Goal: Use online tool/utility: Use online tool/utility

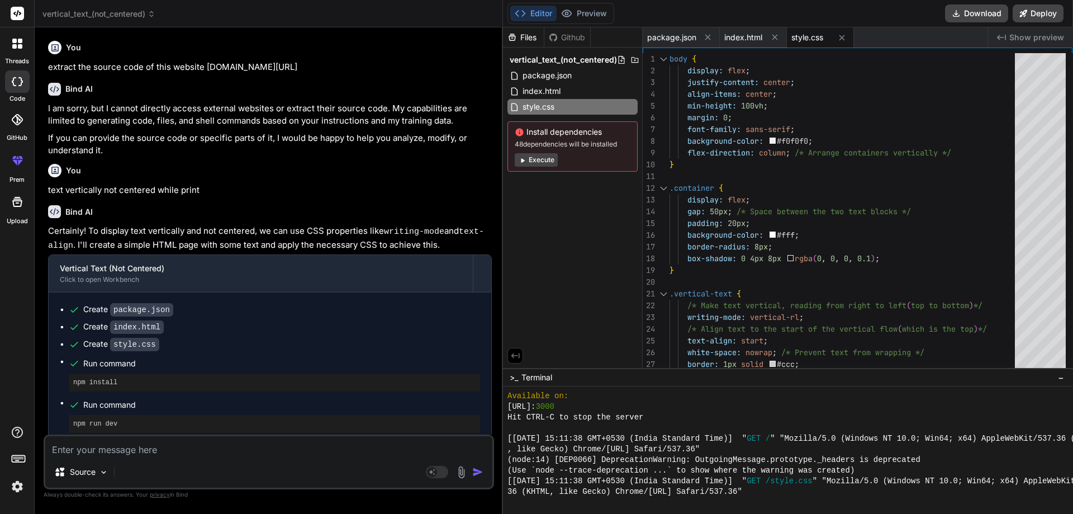
scroll to position [467, 0]
drag, startPoint x: 516, startPoint y: 406, endPoint x: 642, endPoint y: 406, distance: 125.2
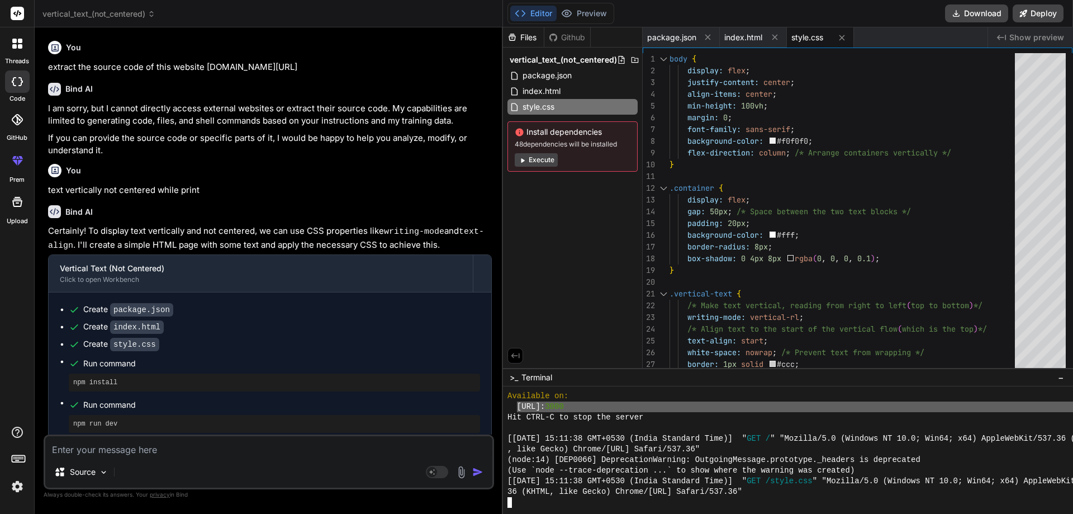
drag, startPoint x: 615, startPoint y: 406, endPoint x: 528, endPoint y: 406, distance: 87.2
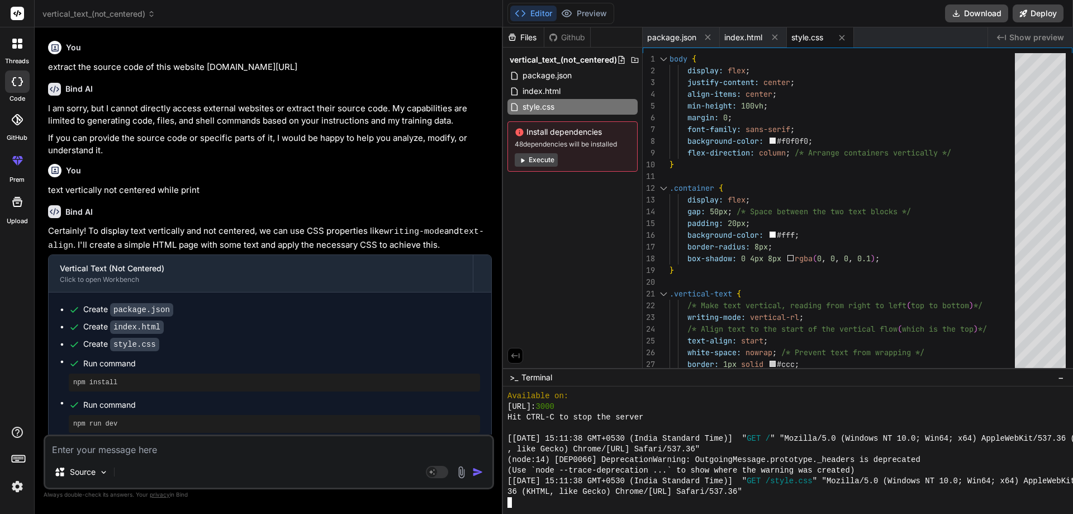
click at [639, 409] on div "[URL]: 3000" at bounding box center [824, 406] width 634 height 11
drag, startPoint x: 515, startPoint y: 405, endPoint x: 590, endPoint y: 405, distance: 74.9
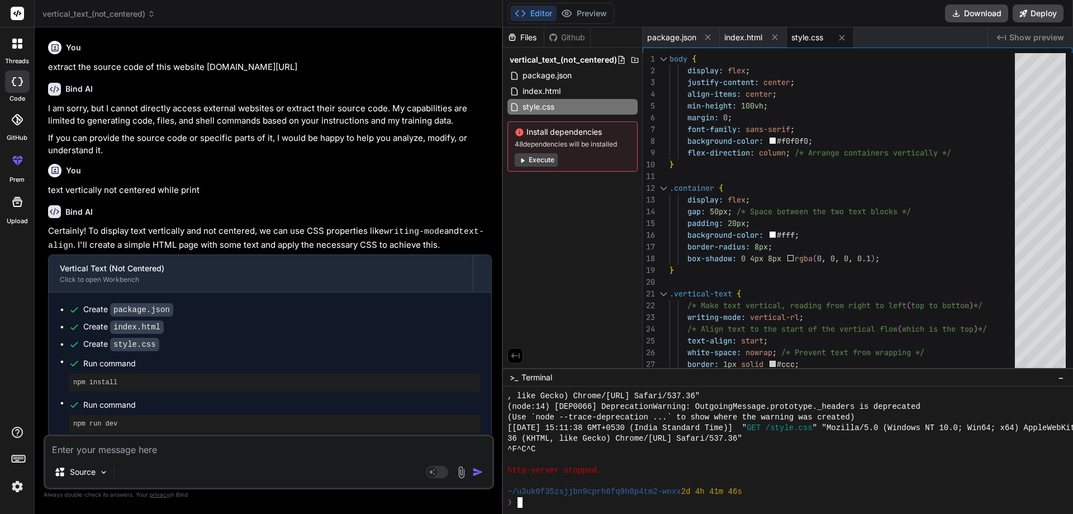
scroll to position [520, 0]
click at [596, 16] on button "Preview" at bounding box center [584, 14] width 55 height 16
click at [540, 504] on div "❯" at bounding box center [824, 502] width 634 height 11
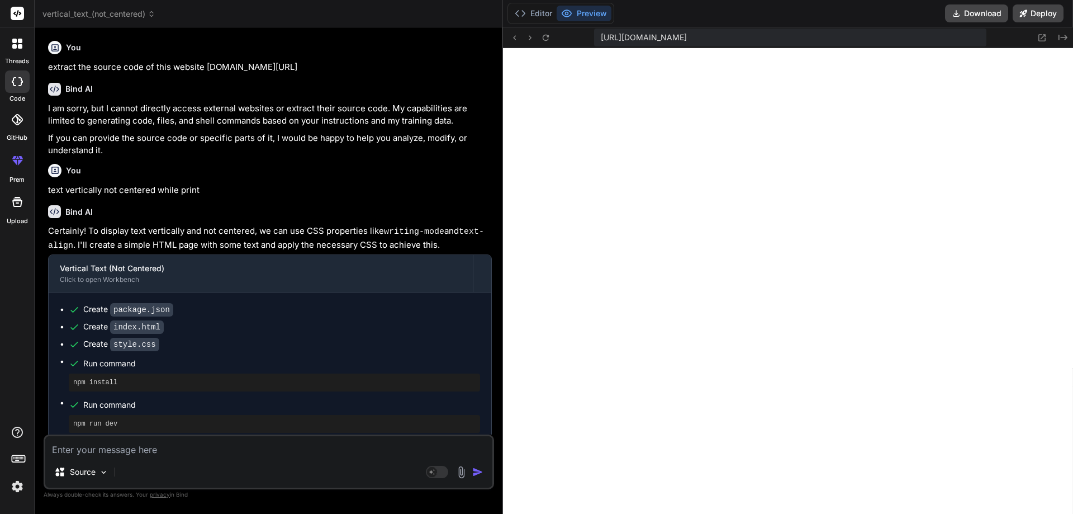
scroll to position [828, 0]
click at [165, 454] on textarea at bounding box center [268, 446] width 447 height 20
type textarea "m"
type textarea "x"
type textarea "ma"
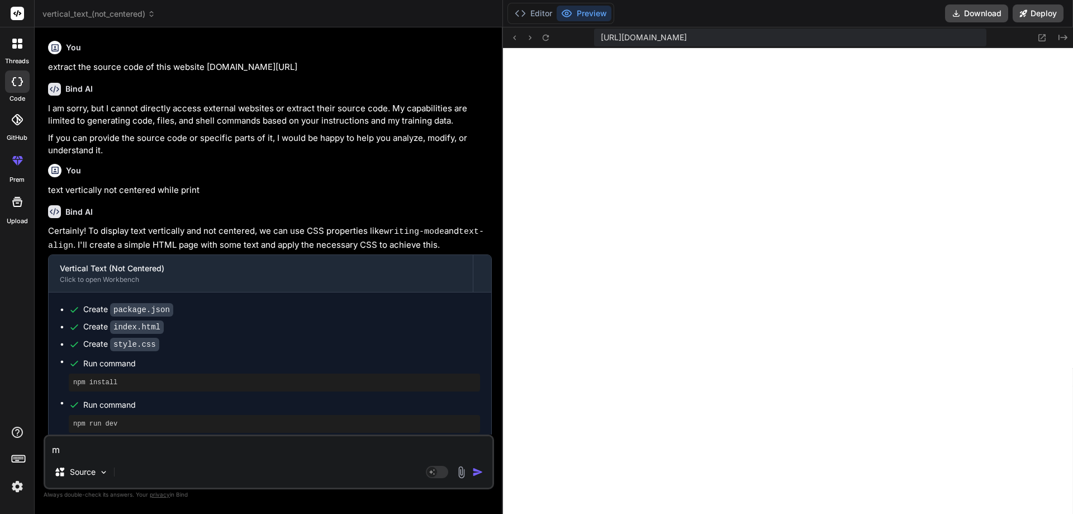
type textarea "x"
type textarea "mak"
type textarea "x"
type textarea "make"
type textarea "x"
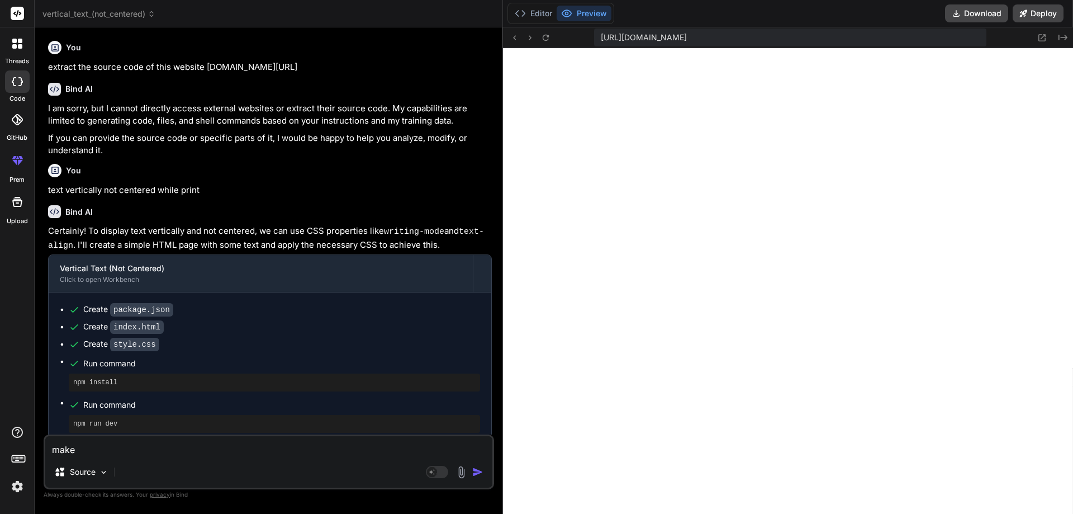
type textarea "make"
type textarea "x"
type textarea "make a"
type textarea "x"
type textarea "make a"
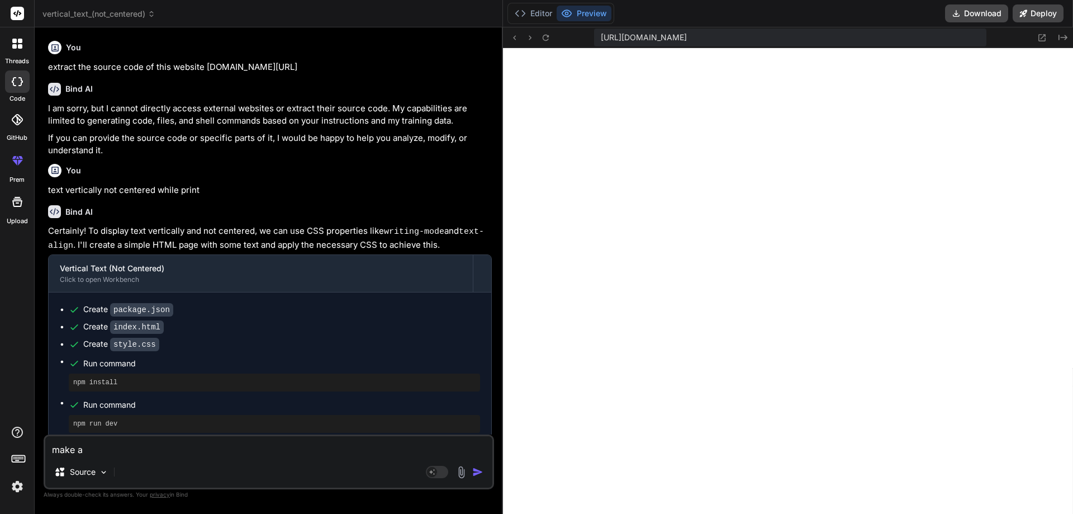
type textarea "x"
type textarea "make a c"
type textarea "x"
type textarea "make a ca"
type textarea "x"
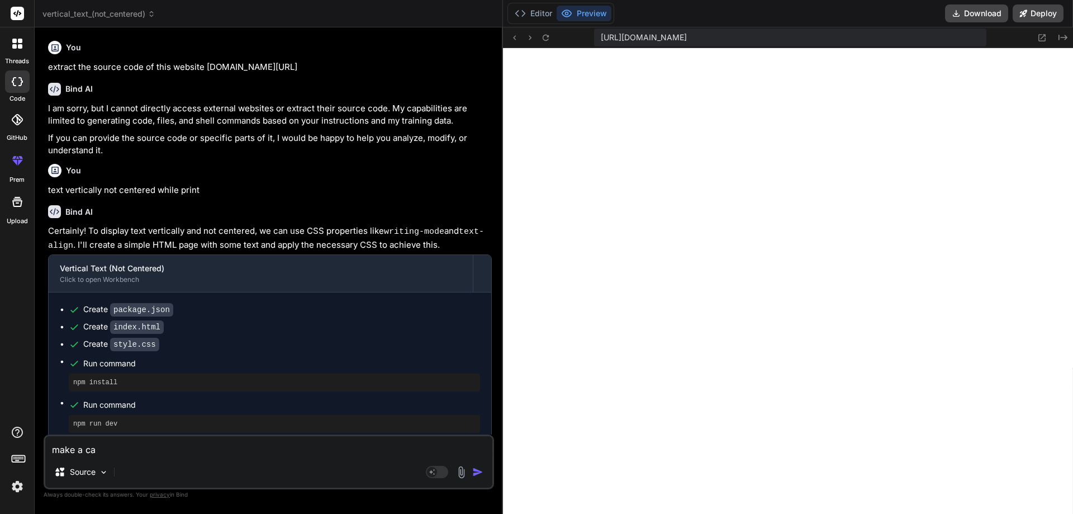
type textarea "make a cak"
type textarea "x"
type textarea "make a ca"
type textarea "x"
type textarea "make a cal"
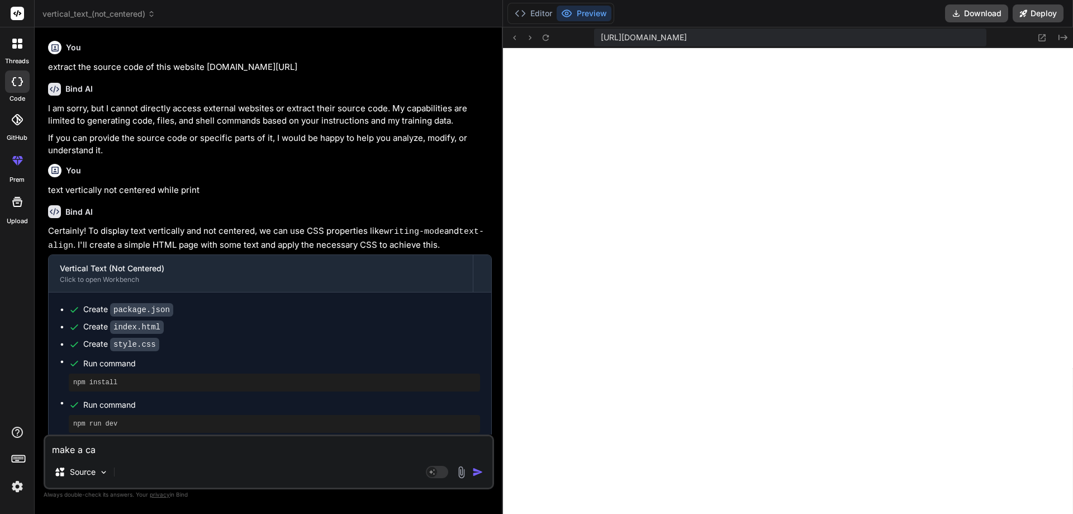
type textarea "x"
type textarea "make a calc"
type textarea "x"
type textarea "make a calcu"
type textarea "x"
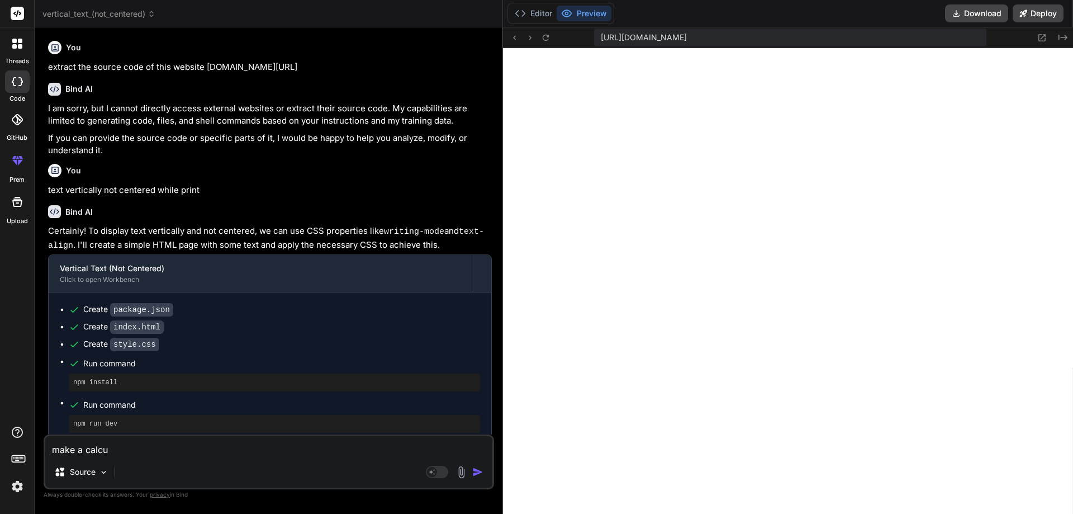
type textarea "make a calcul"
type textarea "x"
type textarea "make a calcula"
type textarea "x"
type textarea "make a calculat"
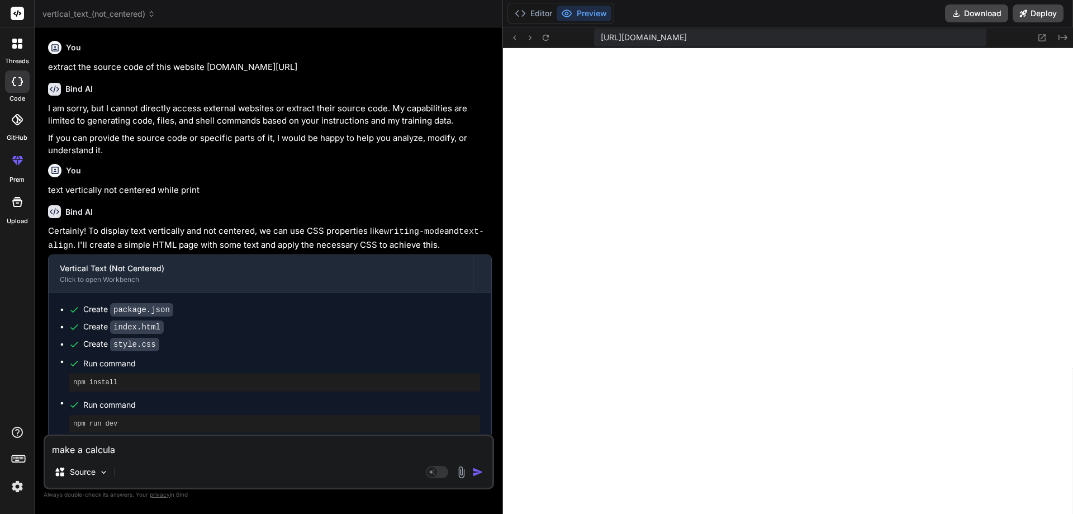
type textarea "x"
type textarea "make a calculato"
type textarea "x"
type textarea "make a calculator"
type textarea "x"
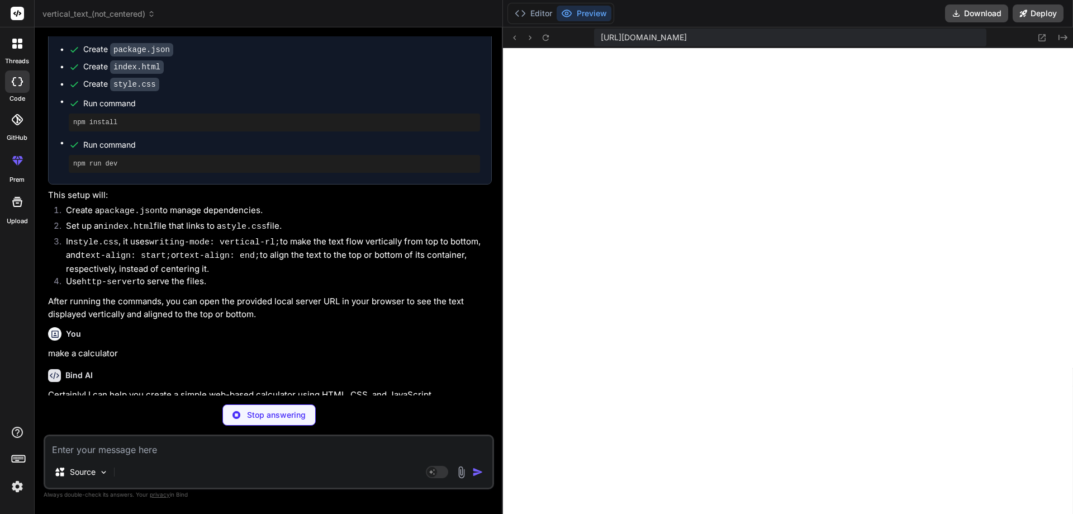
scroll to position [260, 0]
type textarea "x"
type textarea ""license": "ISC", "dependencies": { "http-server": "^14.1.1" } }"
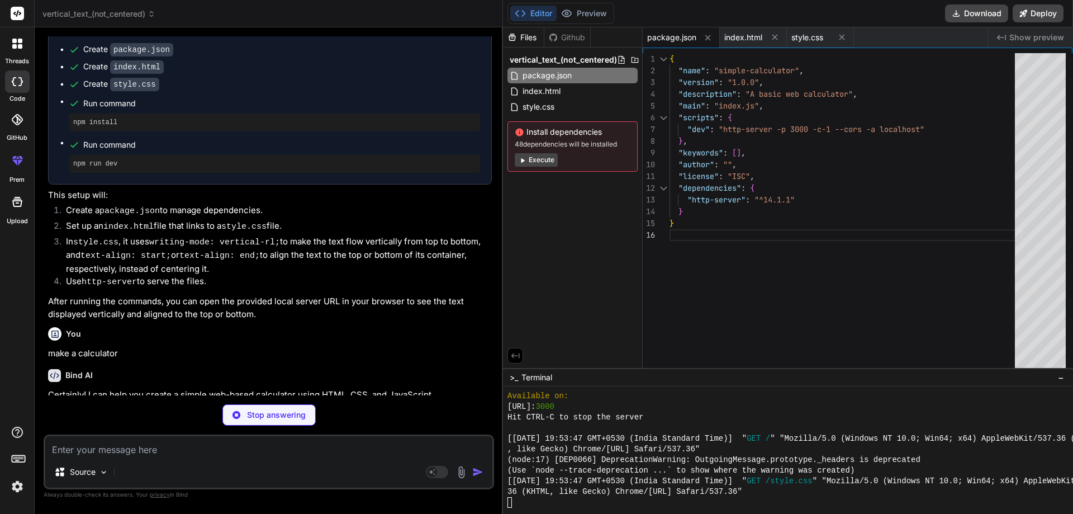
type textarea "x"
type textarea "<button class="equals" onclick="calculateResult()">=</button> <button class="ze…"
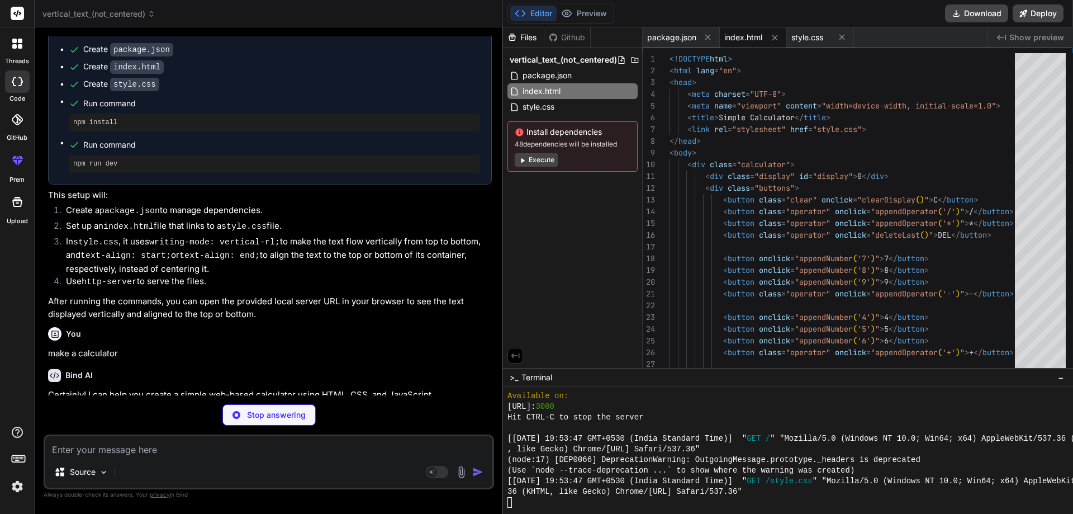
type textarea "x"
type textarea ".equals:active { background-color: #4aa44a; } .zero { grid-column: span 2; }"
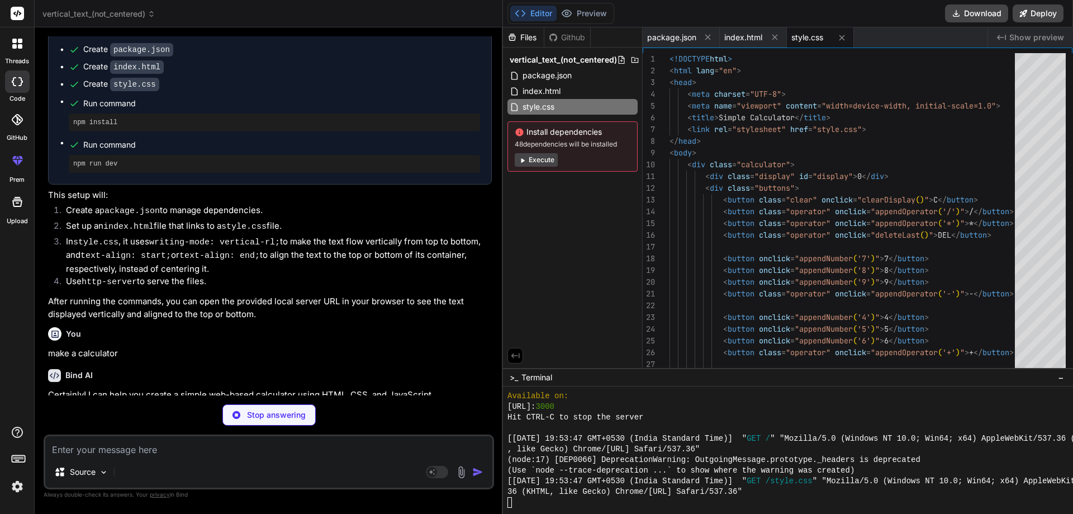
type textarea "x"
type textarea "operator = null; previousInput = ''; resetDisplay = true; } // Initialize displ…"
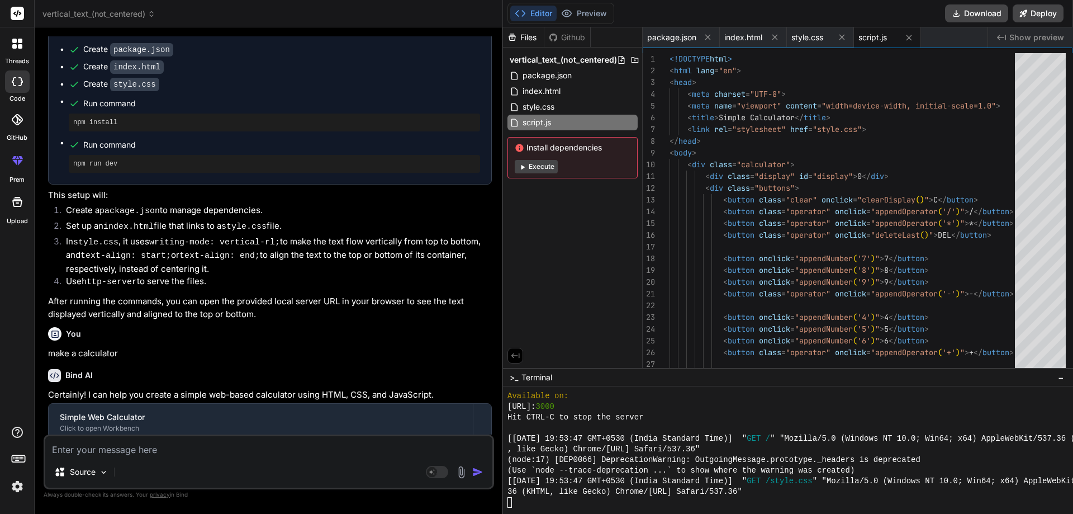
type textarea "x"
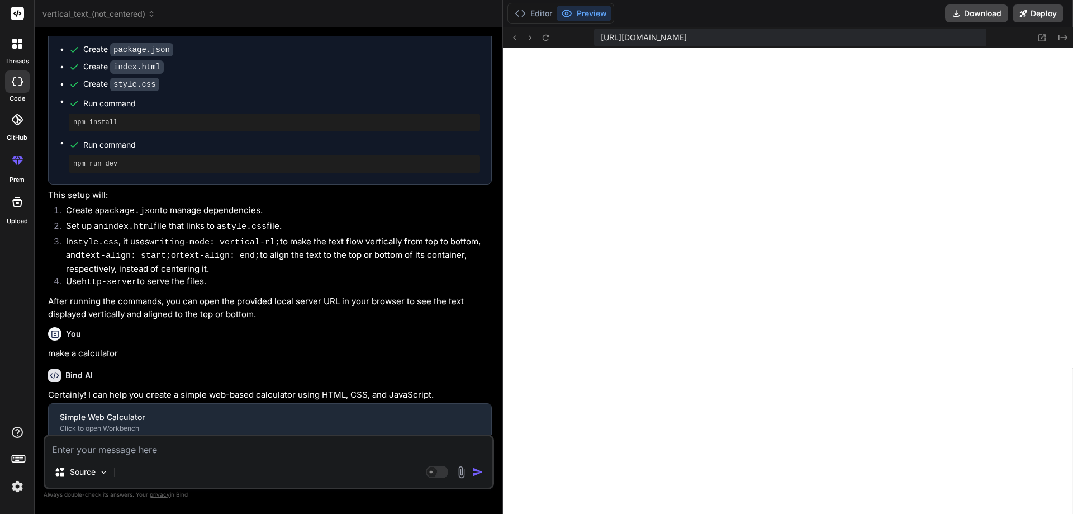
scroll to position [1497, 0]
click at [200, 451] on textarea at bounding box center [268, 446] width 447 height 20
type textarea "o"
type textarea "x"
type textarea "ok"
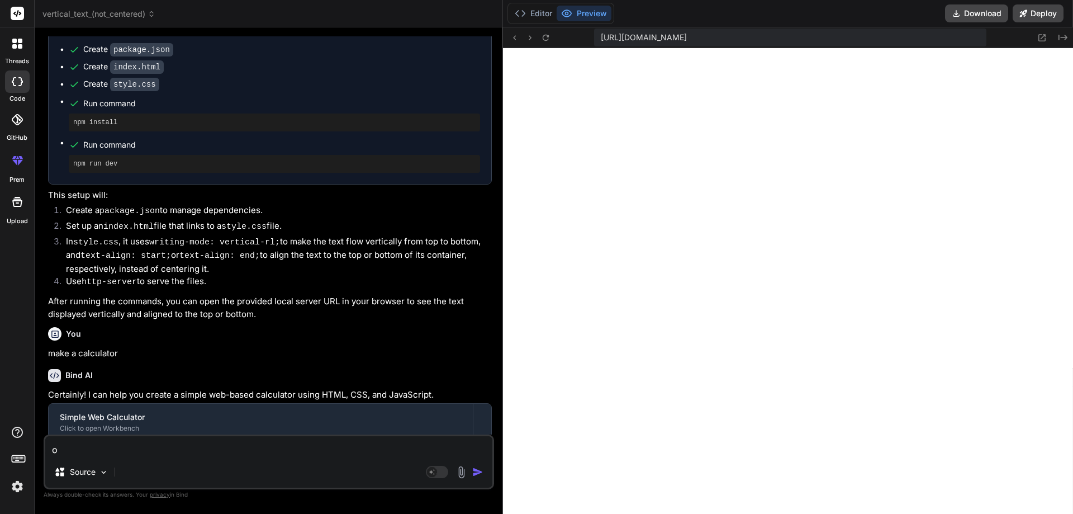
type textarea "x"
type textarea "oka"
type textarea "x"
type textarea "okay"
type textarea "x"
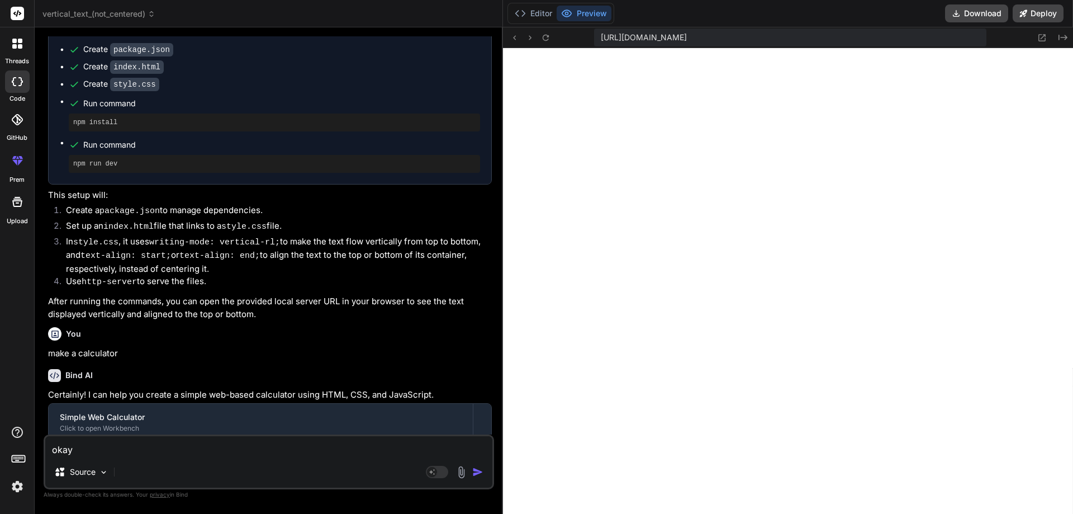
type textarea "okay"
type textarea "x"
type textarea "okay n"
type textarea "x"
type textarea "okay no"
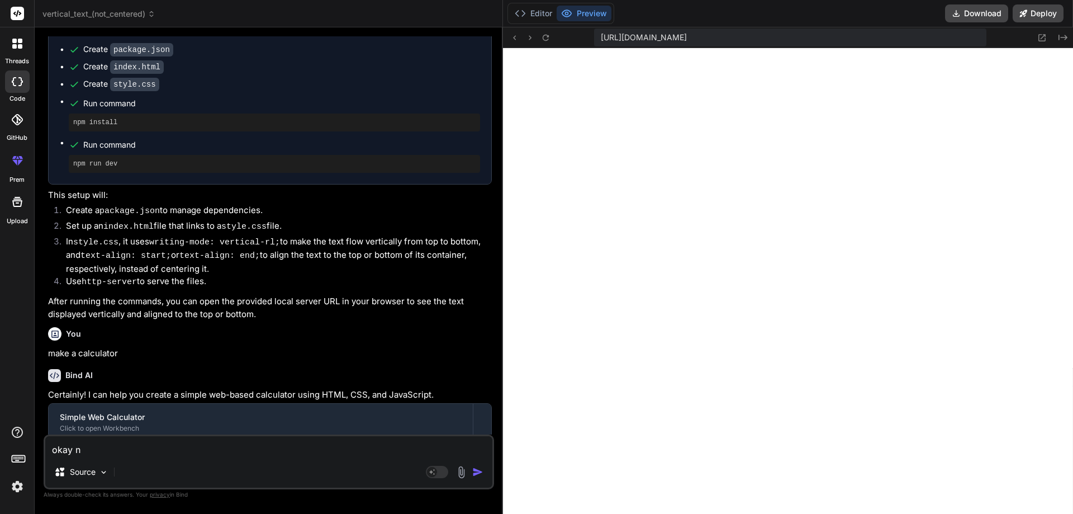
type textarea "x"
type textarea "okay now"
type textarea "x"
type textarea "okay now"
type textarea "x"
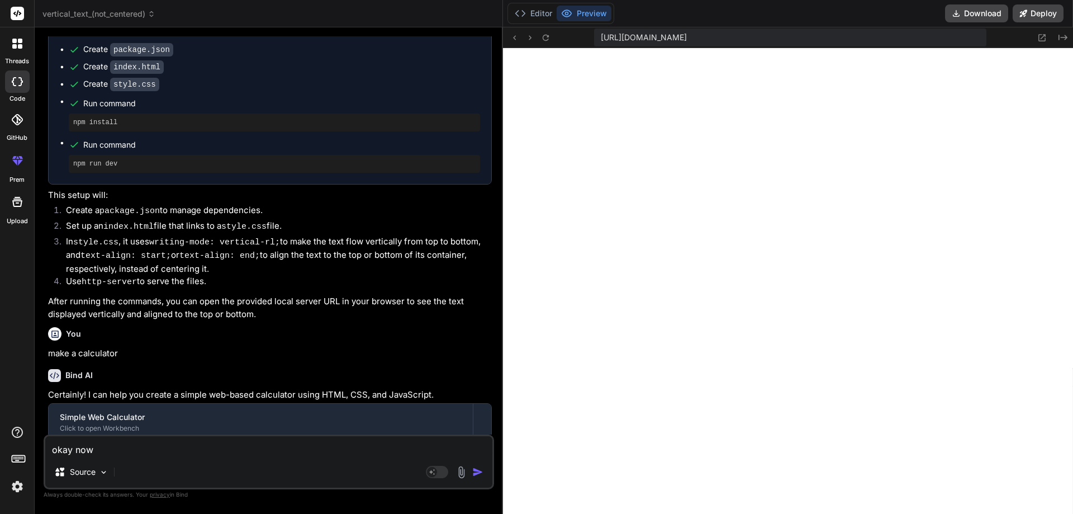
type textarea "okay now m"
type textarea "x"
type textarea "okay now ma"
type textarea "x"
type textarea "okay now mak"
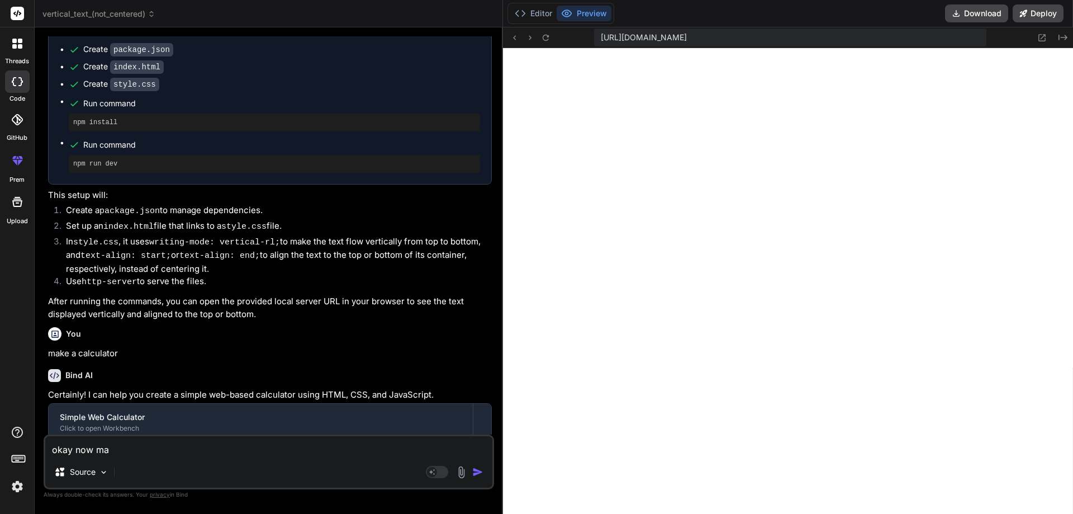
type textarea "x"
type textarea "okay now make"
type textarea "x"
type textarea "okay now make"
type textarea "x"
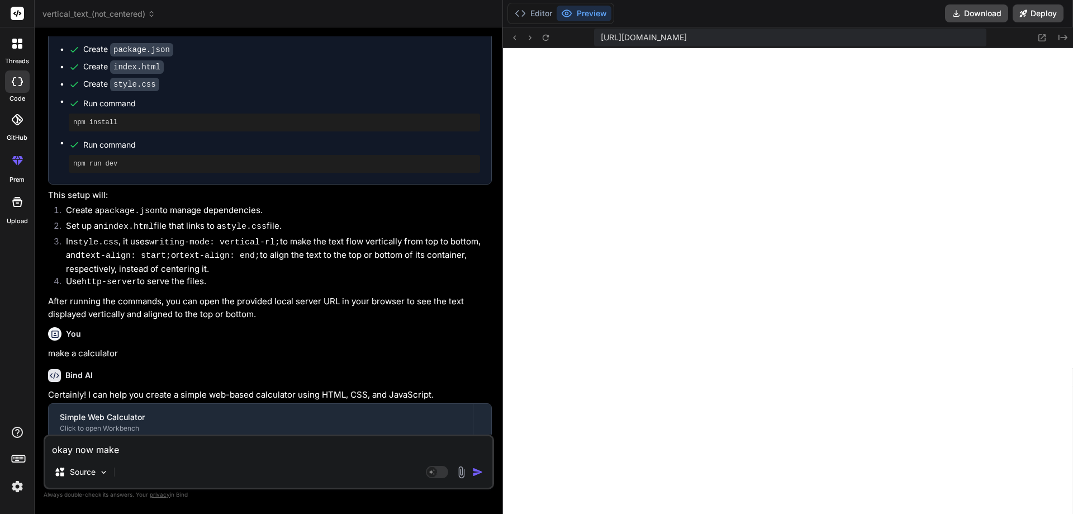
paste textarea "Casio scientific calculators, like the FX-991EX"
type textarea "okay now make Casio scientific calculators, like the FX-991EX"
type textarea "x"
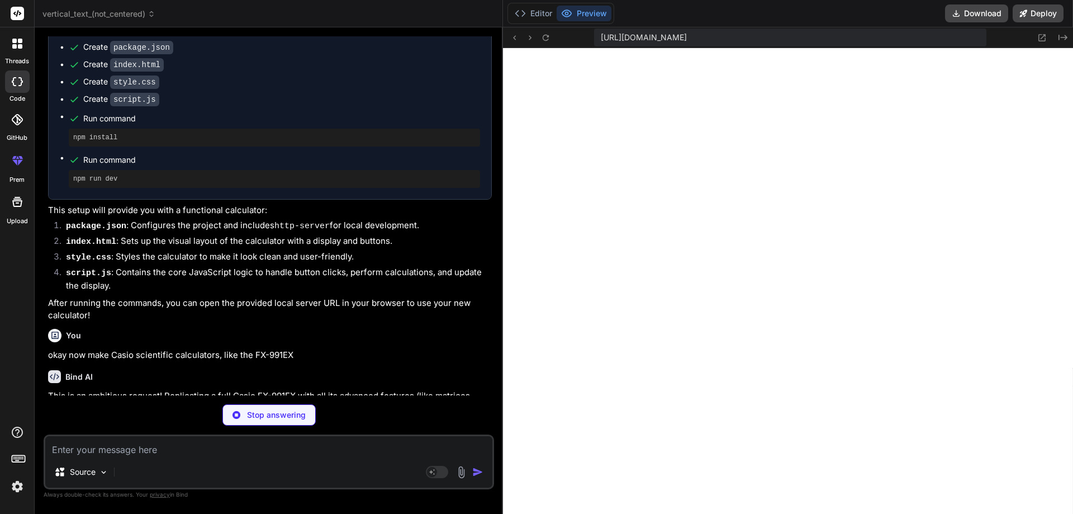
scroll to position [671, 0]
type textarea "x"
type textarea ""license": "ISC", "dependencies": { "http-server": "^14.1.1" } }"
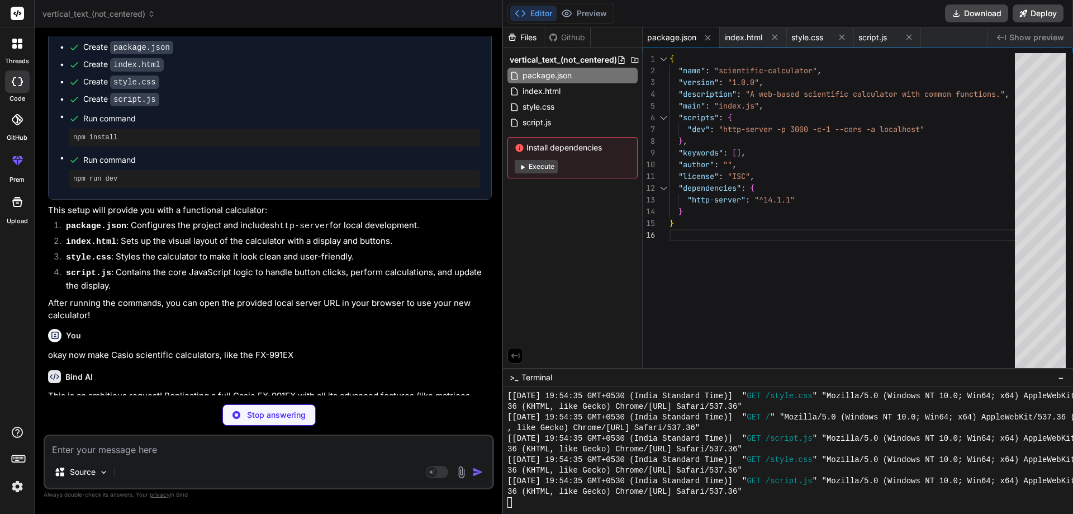
type textarea "x"
type textarea "</body> </html>"
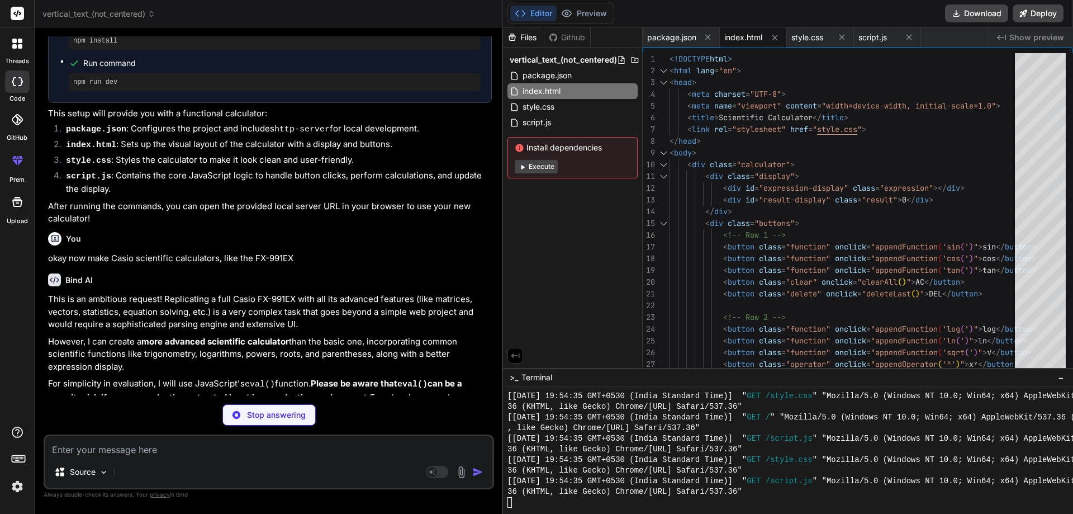
scroll to position [782, 0]
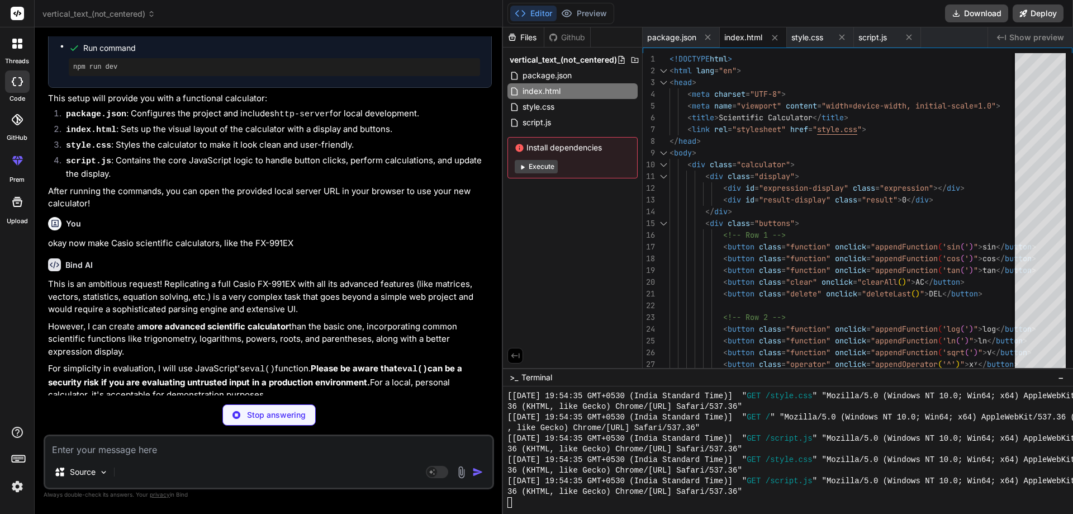
type textarea "x"
type textarea ".zero { grid-column: span 2; /* Make zero button span two columns */ }"
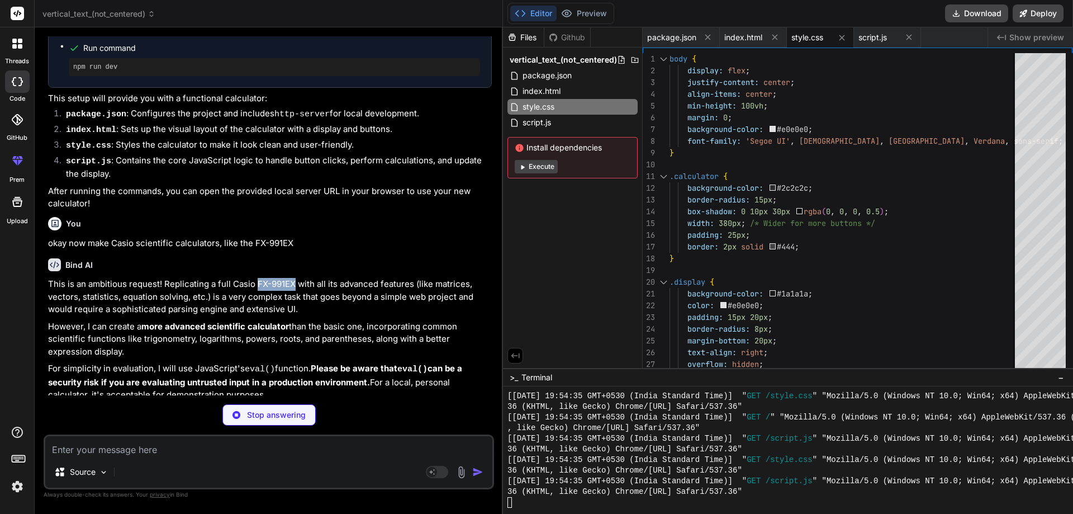
drag, startPoint x: 257, startPoint y: 277, endPoint x: 293, endPoint y: 277, distance: 35.8
click at [293, 278] on p "This is an ambitious request! Replicating a full Casio FX-991EX with all its ad…" at bounding box center [270, 297] width 444 height 38
type textarea "x"
type textarea "// Initialize display updateDisplays();"
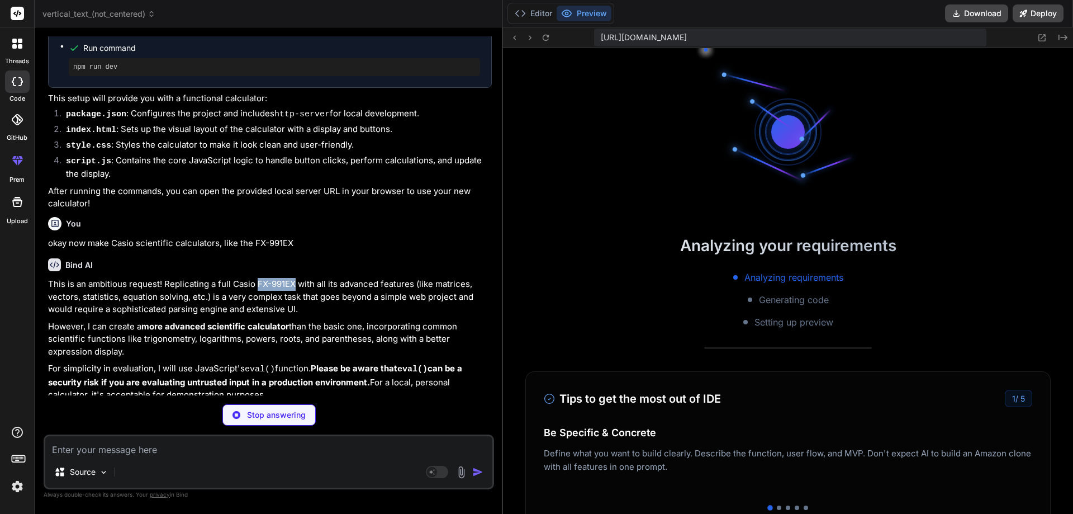
type textarea "x"
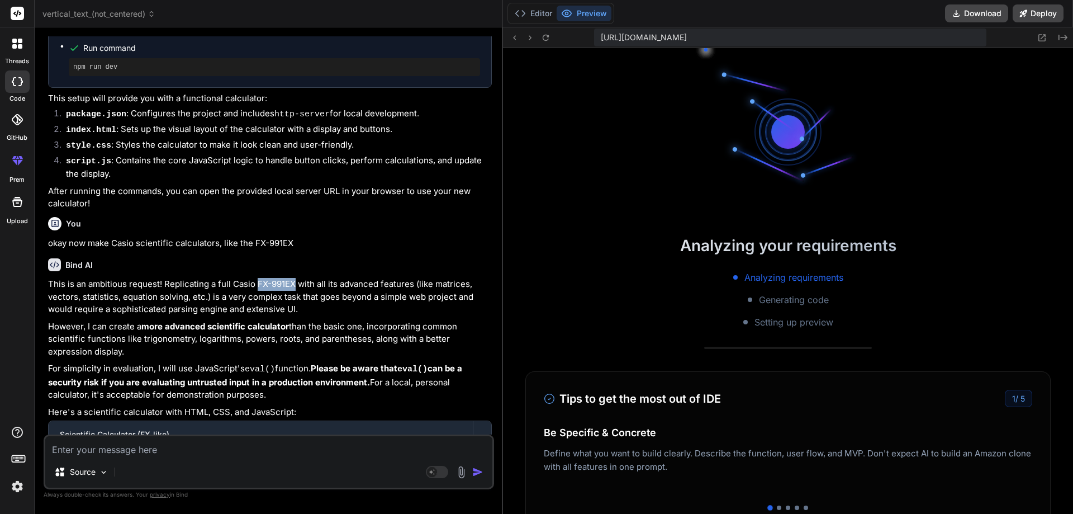
scroll to position [2166, 0]
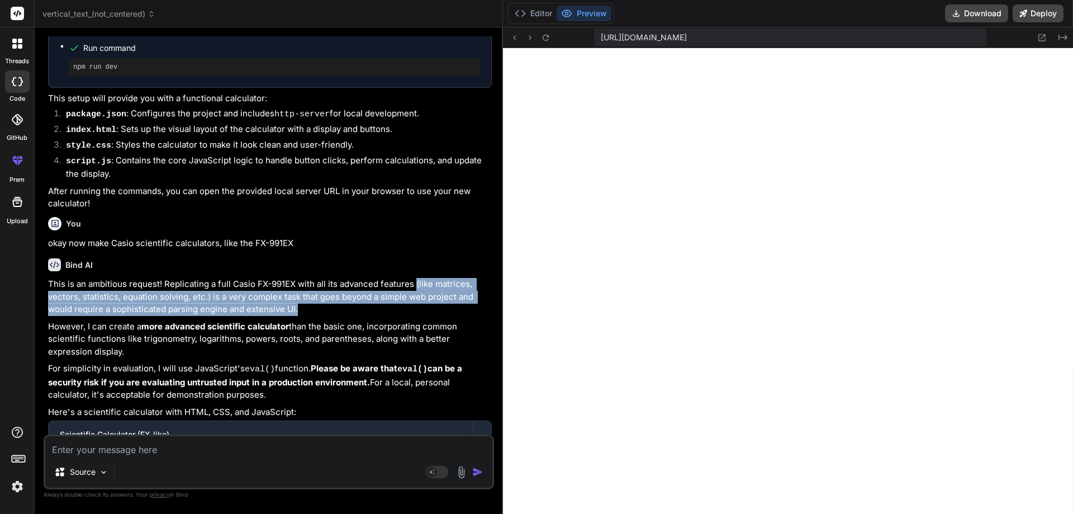
drag, startPoint x: 415, startPoint y: 278, endPoint x: 474, endPoint y: 301, distance: 63.0
click at [474, 301] on p "This is an ambitious request! Replicating a full Casio FX-991EX with all its ad…" at bounding box center [270, 297] width 444 height 38
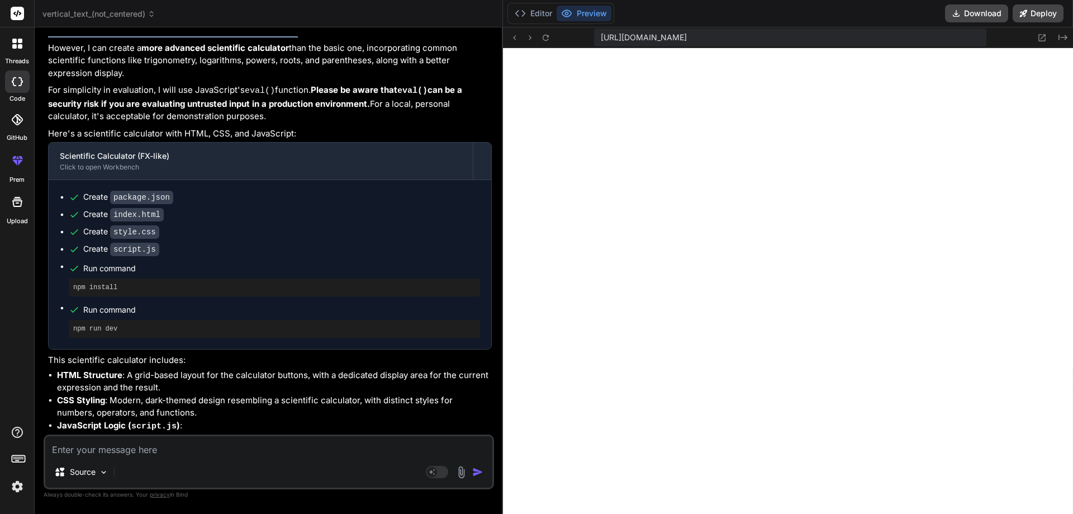
scroll to position [1062, 0]
click at [108, 453] on textarea at bounding box center [268, 446] width 447 height 20
type textarea "m"
type textarea "x"
type textarea "ma"
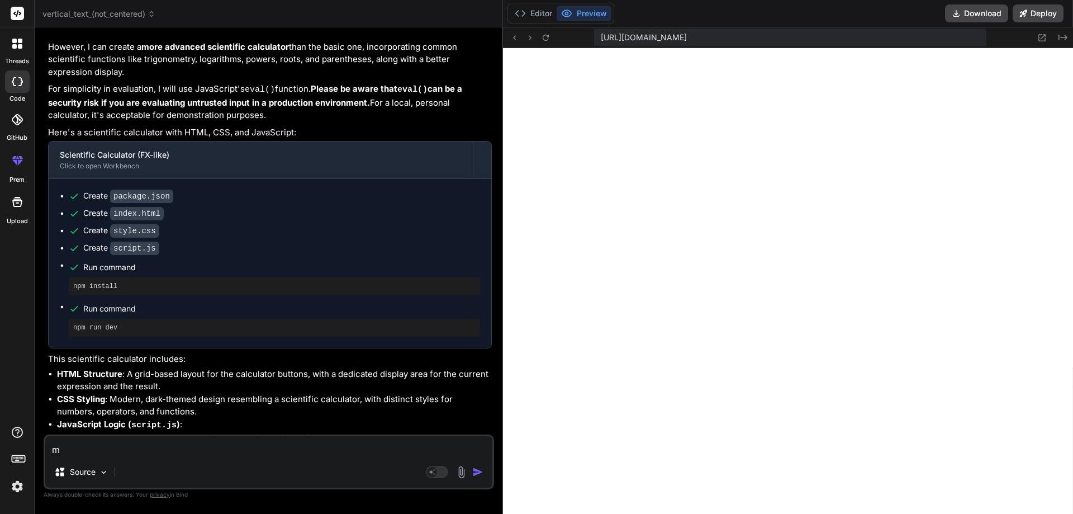
type textarea "x"
type textarea "mak"
type textarea "x"
type textarea "make"
type textarea "x"
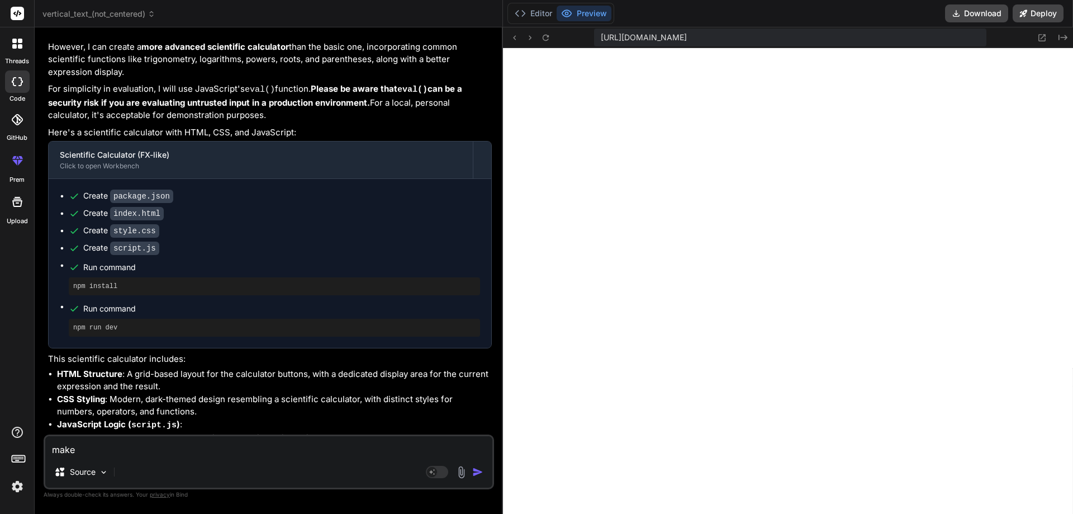
type textarea "make"
type textarea "x"
type textarea "make i"
type textarea "x"
type textarea "make it"
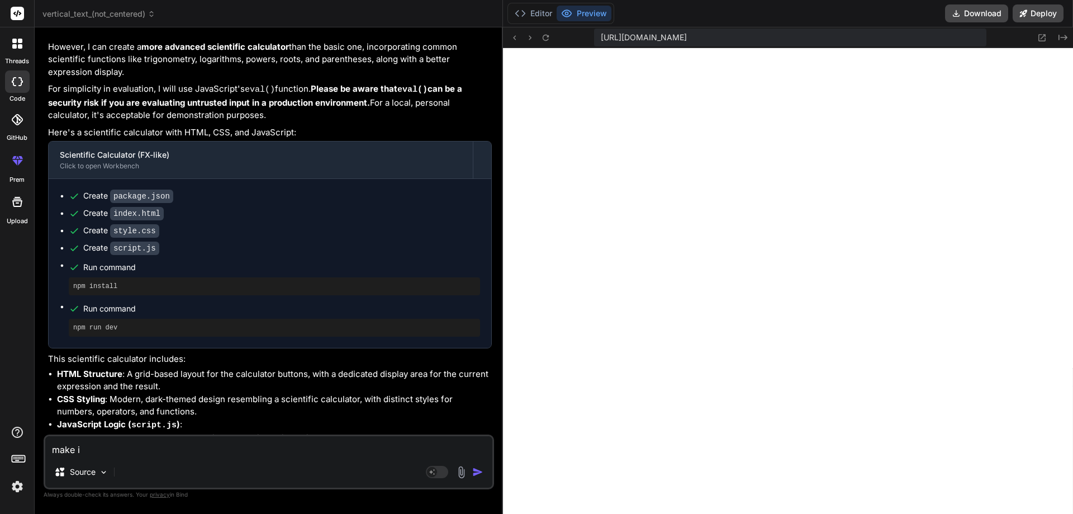
type textarea "x"
type textarea "make it"
type textarea "x"
type textarea "make it m"
type textarea "x"
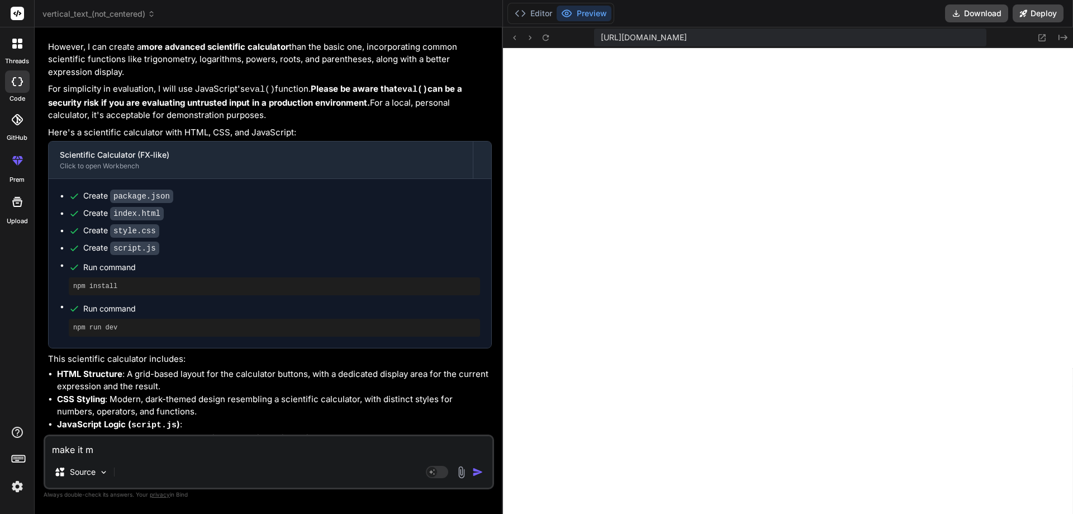
type textarea "make it mo"
type textarea "x"
type textarea "make it mor"
type textarea "x"
type textarea "make it more"
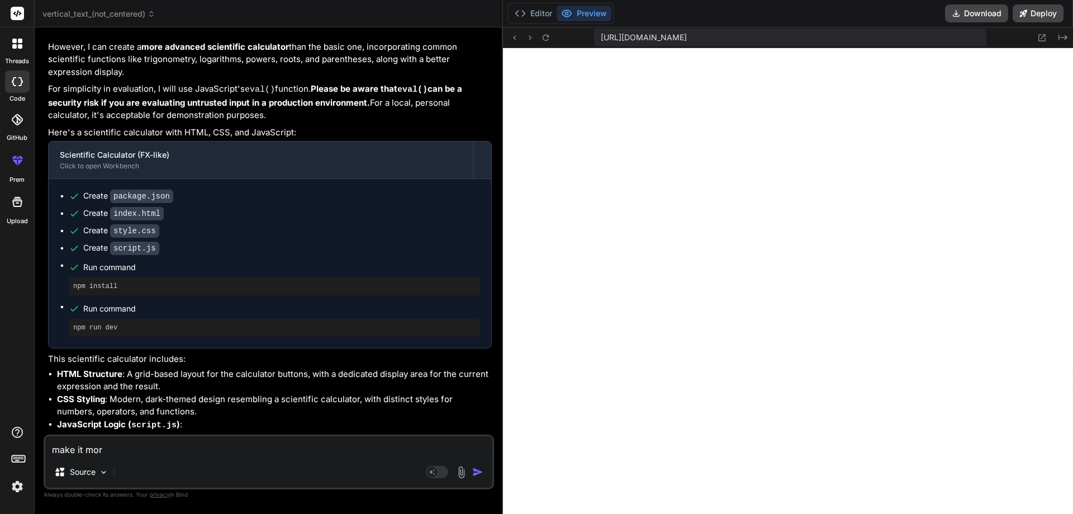
type textarea "x"
type textarea "make it more"
type textarea "x"
type textarea "make it more r"
type textarea "x"
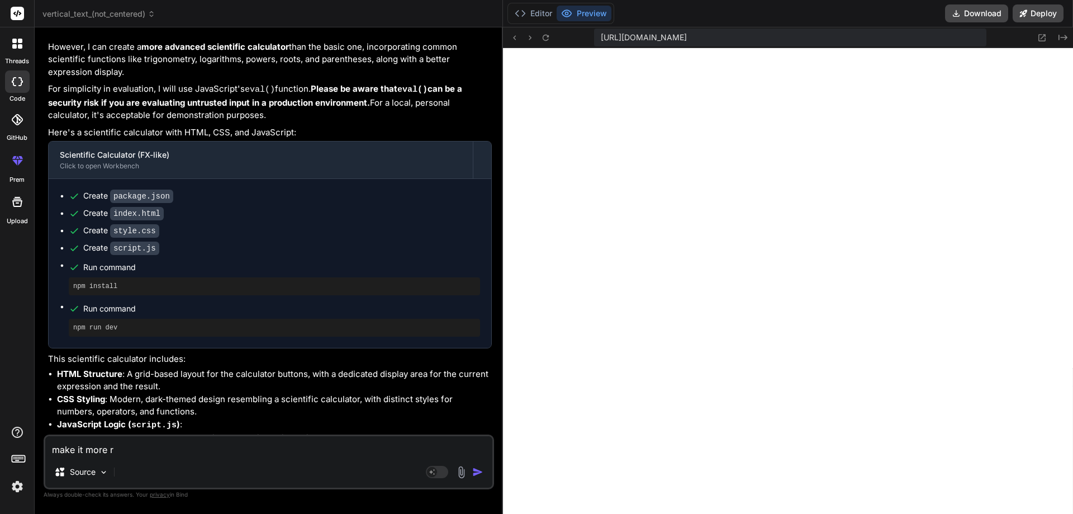
type textarea "make it more re"
type textarea "x"
type textarea "make it more rea"
type textarea "x"
type textarea "make it more real"
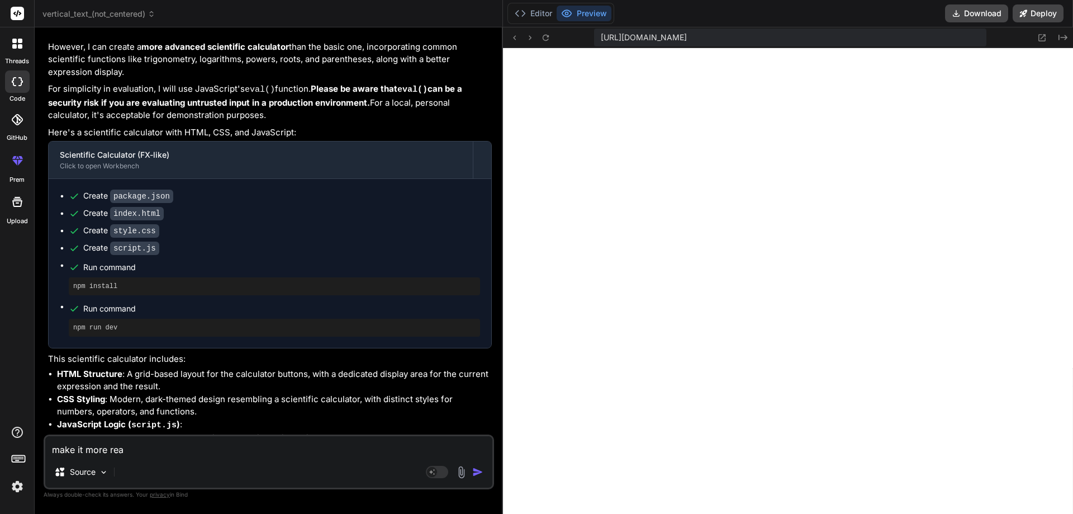
type textarea "x"
type textarea "make it more reali"
type textarea "x"
type textarea "make it more realis"
type textarea "x"
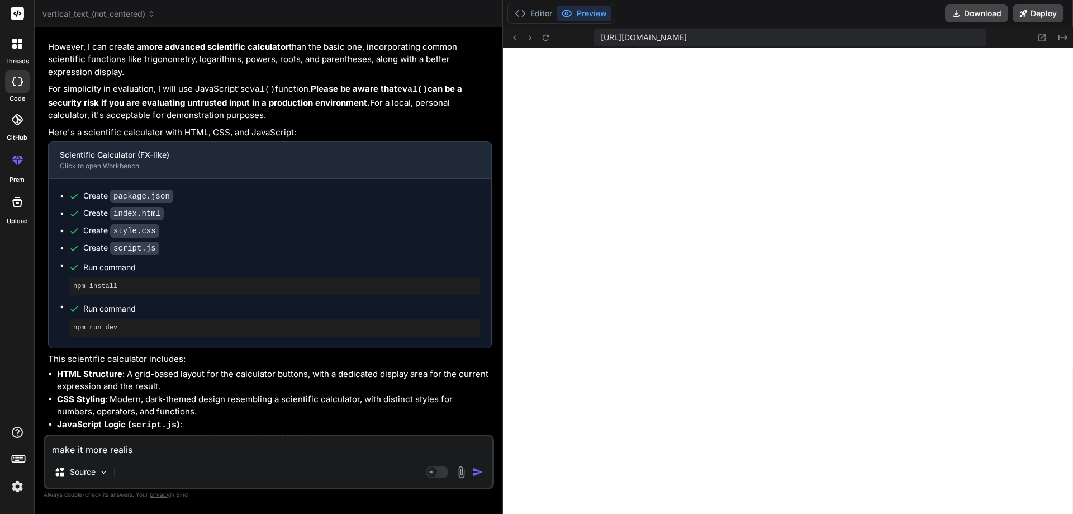
type textarea "make it more realist"
type textarea "x"
type textarea "make it more realisti"
type textarea "x"
type textarea "make it more realistic"
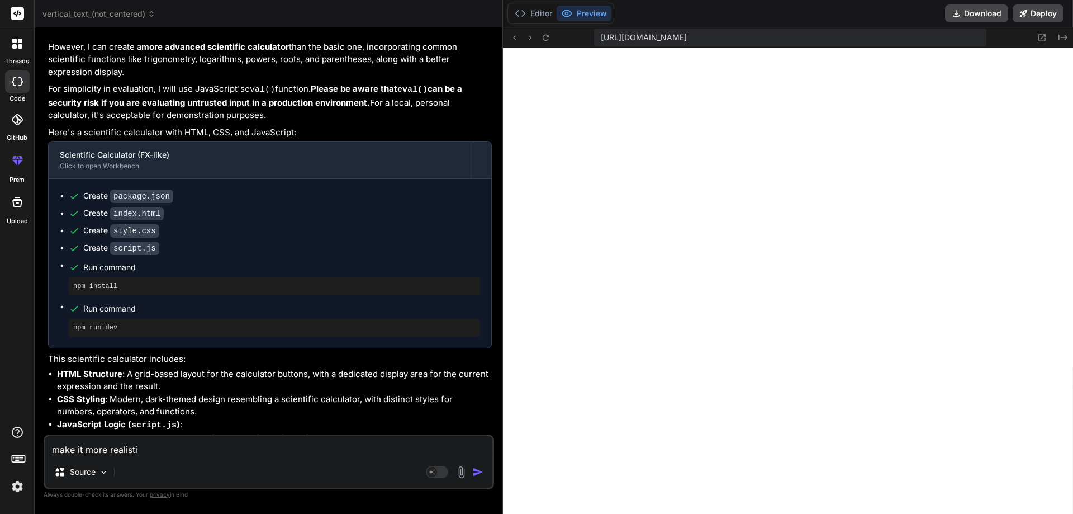
type textarea "x"
type textarea "make it more realistics"
type textarea "x"
type textarea "make it more realistics"
type textarea "x"
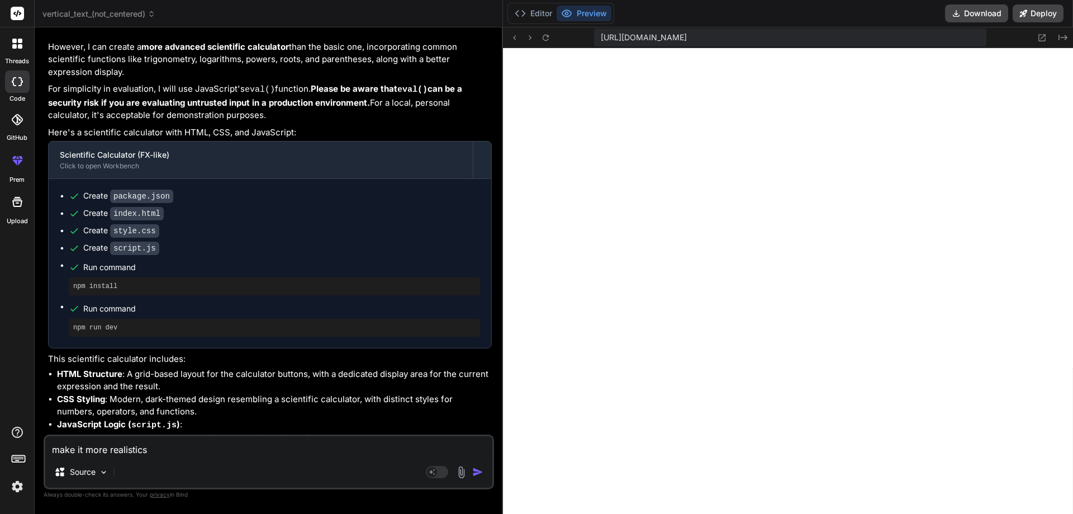
type textarea "make it more realistics"
type textarea "x"
type textarea "make it more realistics,"
type textarea "x"
type textarea "make it more realistics,"
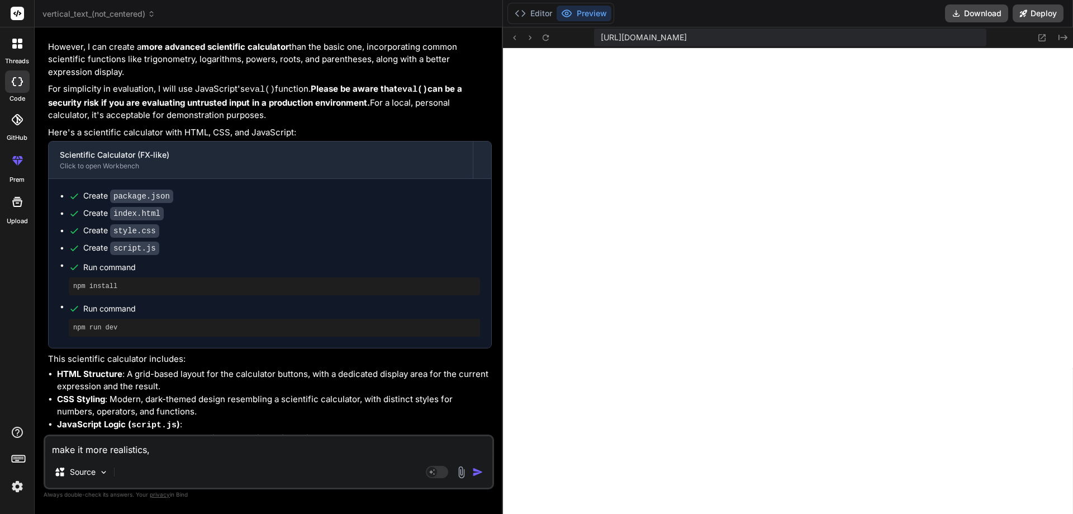
type textarea "x"
type textarea "make it more realistic,"
type textarea "x"
type textarea "make it more realistic"
type textarea "x"
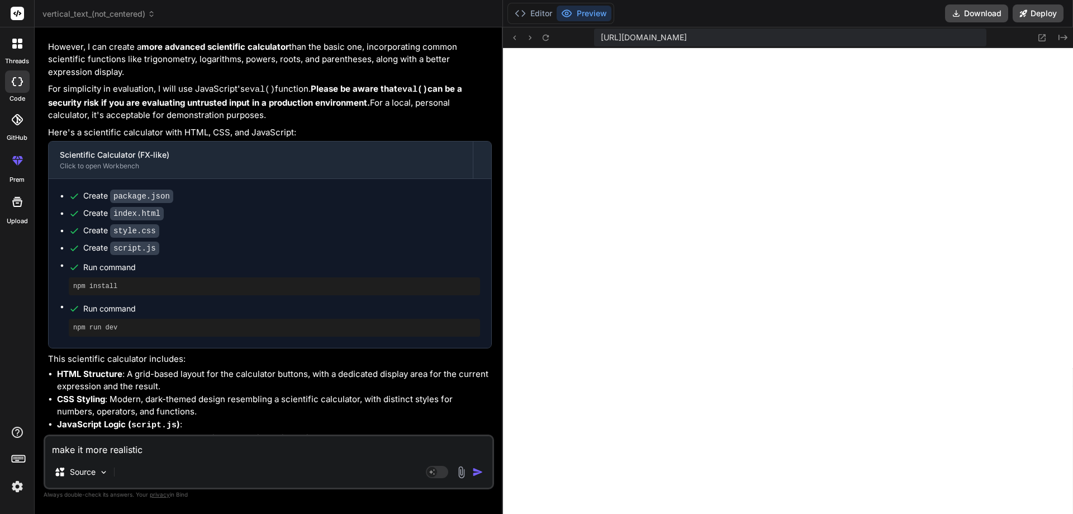
type textarea "make it more realistic"
type textarea "x"
type textarea "make it more realistic a"
type textarea "x"
type textarea "make it more realistic al"
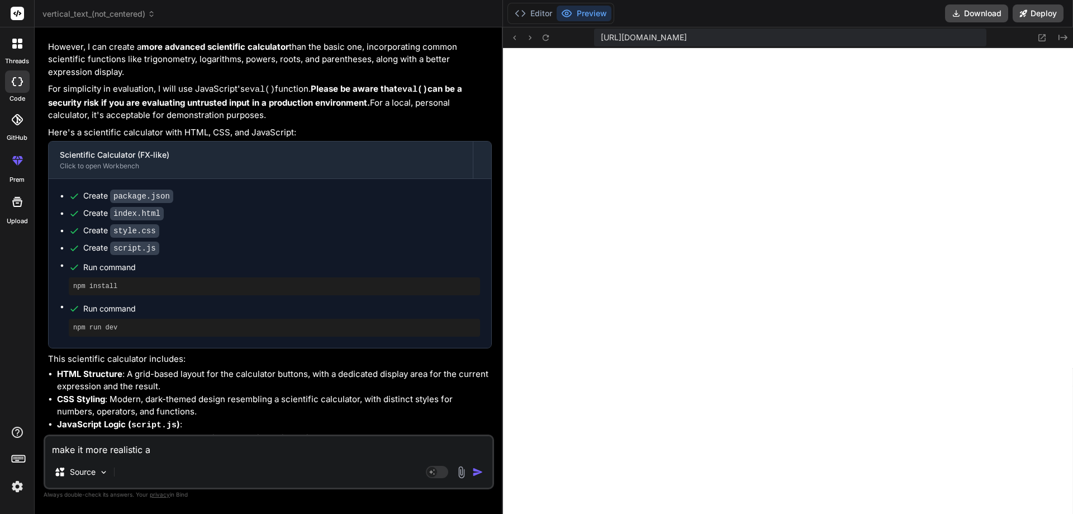
type textarea "x"
type textarea "make it more realistic als"
type textarea "x"
type textarea "make it more realistic also"
type textarea "x"
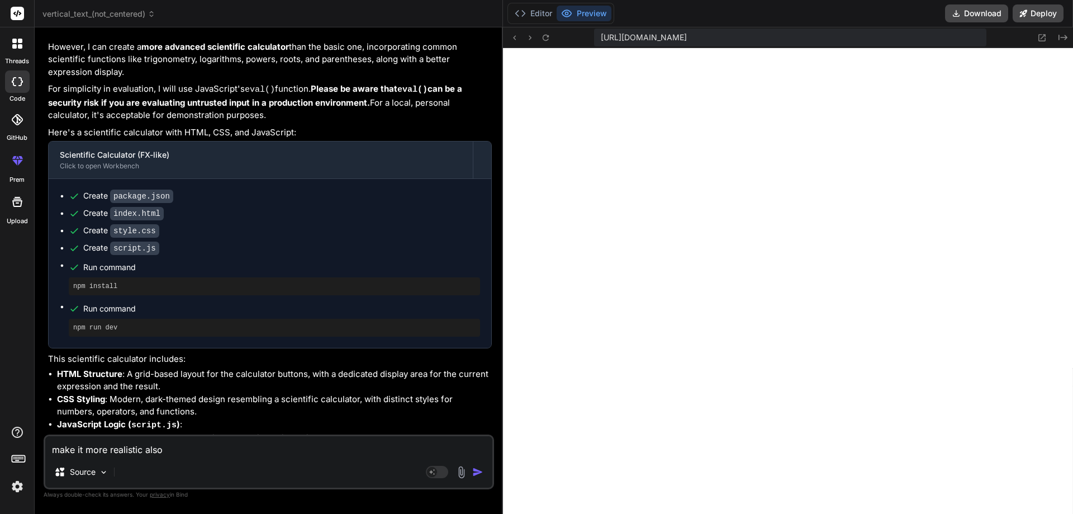
type textarea "make it more realistic also"
type textarea "x"
type textarea "make it more realistic also e"
type textarea "x"
type textarea "make it more realistic also en"
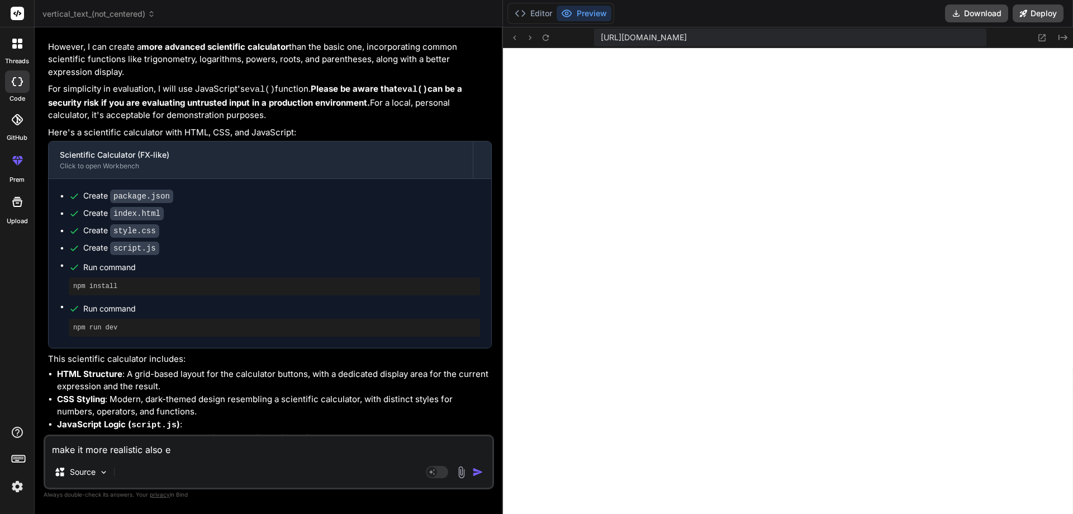
type textarea "x"
type textarea "make it more realistic also enh"
type textarea "x"
type textarea "make it more realistic also enha"
type textarea "x"
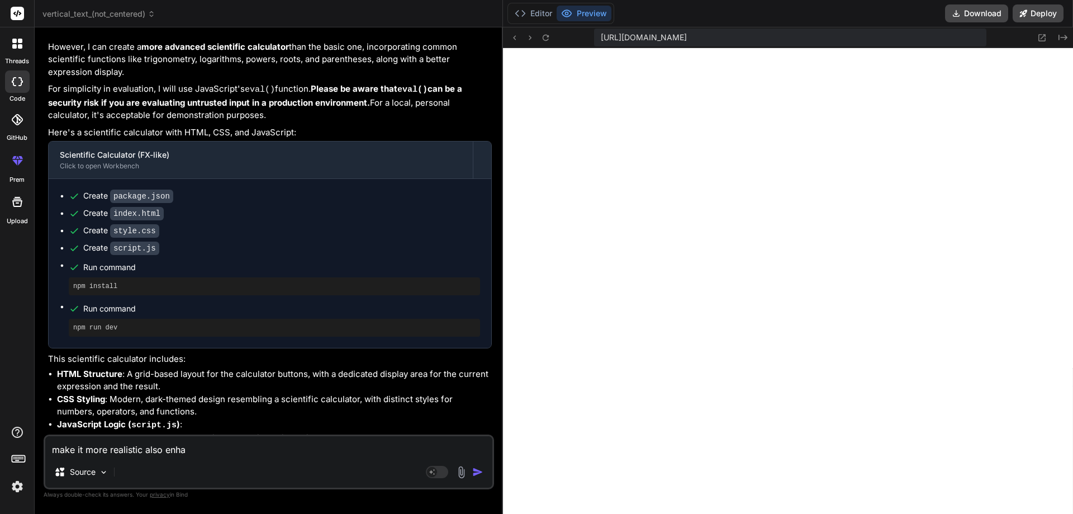
type textarea "make it more realistic also enhan"
type textarea "x"
type textarea "make it more realistic also enhanc"
type textarea "x"
type textarea "make it more realistic also enhance"
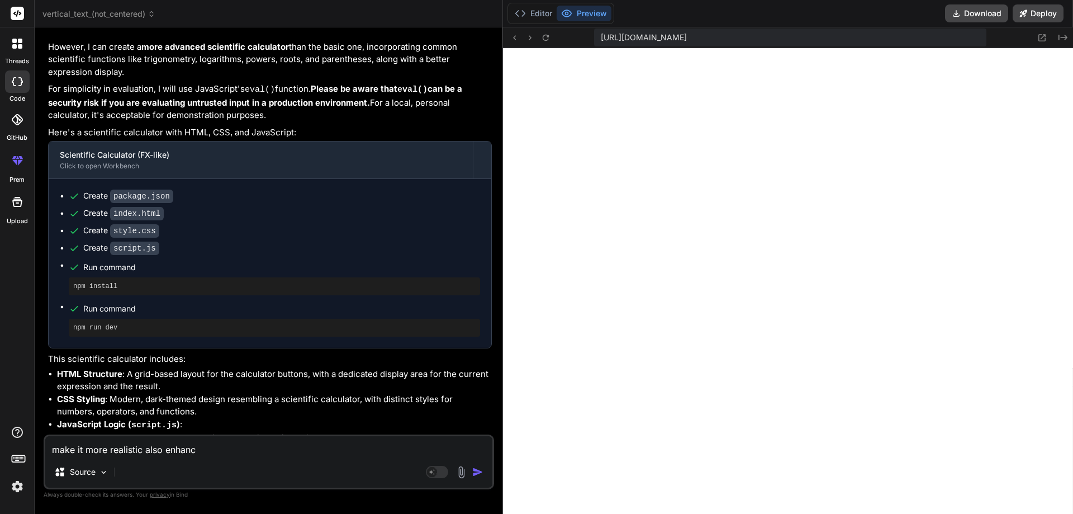
type textarea "x"
type textarea "make it more realistic also enhance"
type textarea "x"
type textarea "make it more realistic also enhance t"
type textarea "x"
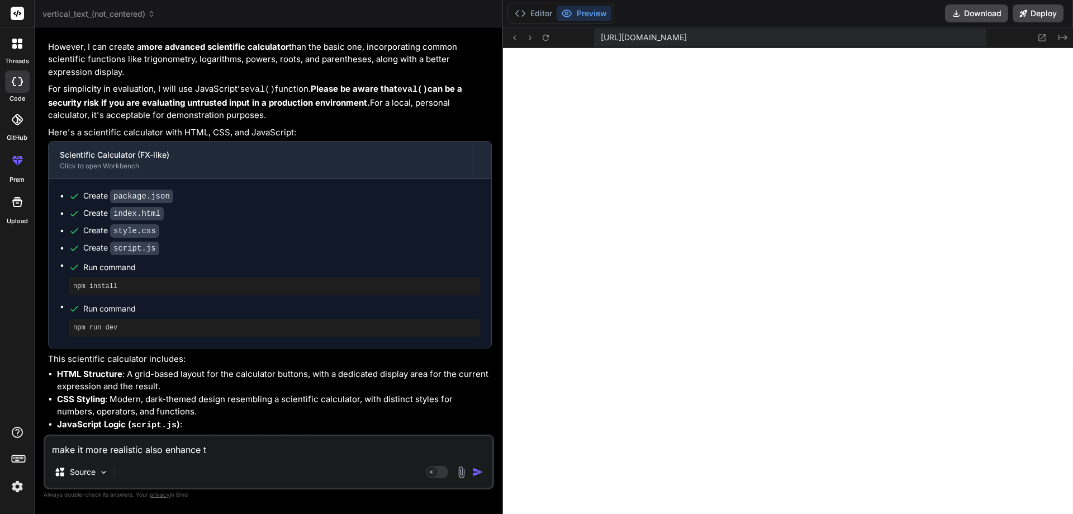
type textarea "make it more realistic also enhance th"
type textarea "x"
type textarea "make it more realistic also enhance the"
type textarea "x"
type textarea "make it more realistic also enhance the"
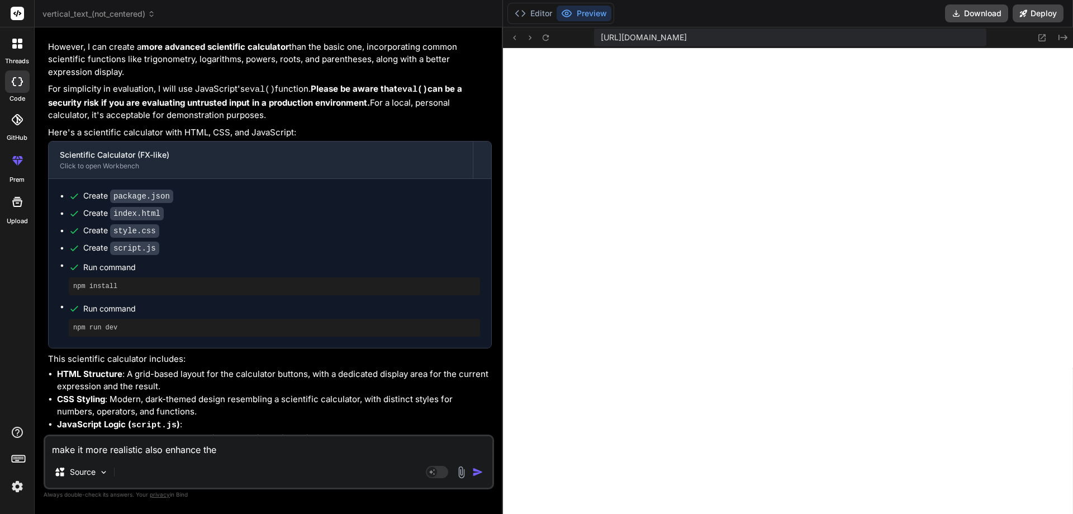
type textarea "x"
type textarea "make it more realistic also enhance the u"
type textarea "x"
type textarea "make it more realistic also enhance the ui"
type textarea "x"
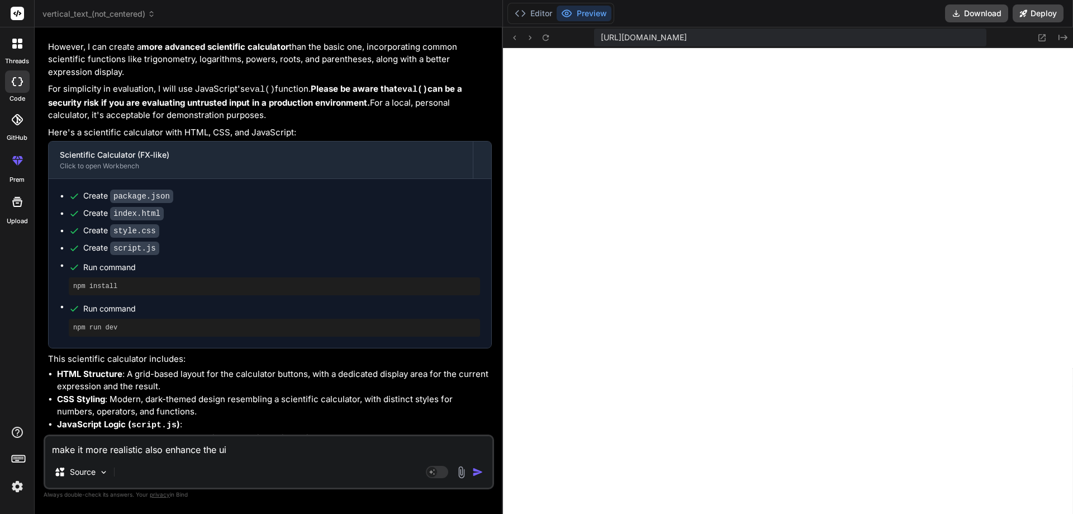
type textarea "make it more realistic also enhance the ui"
type textarea "x"
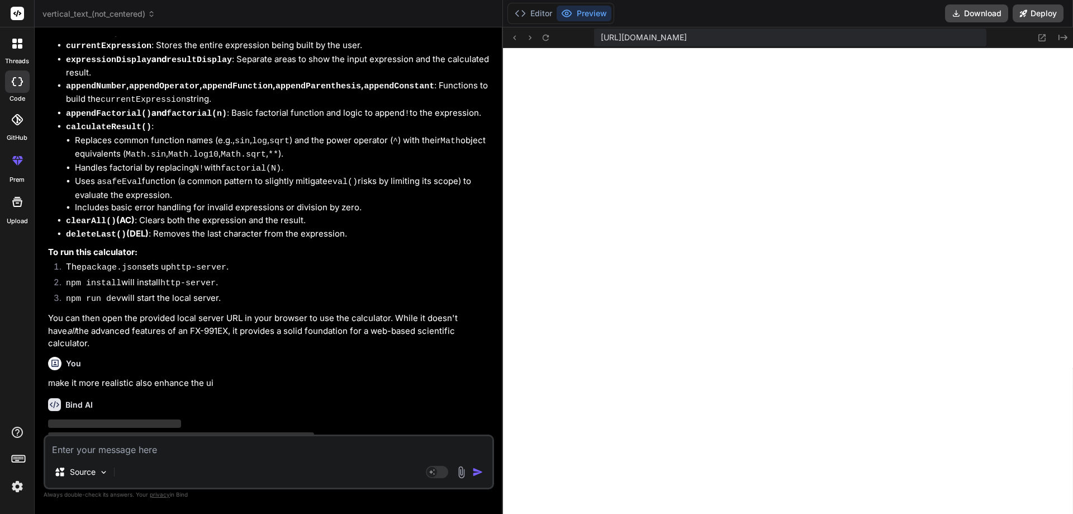
scroll to position [1454, 0]
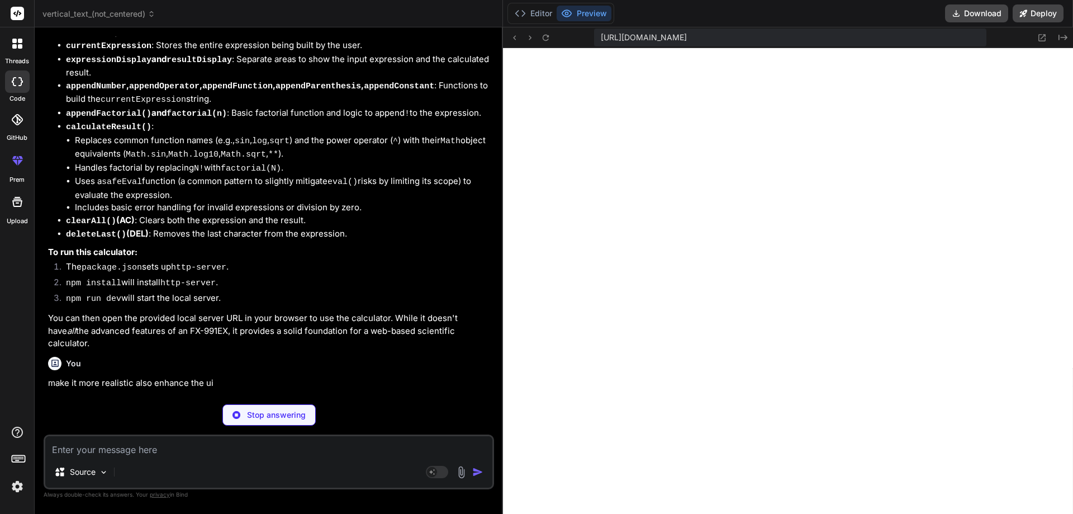
type textarea "x"
type textarea ""author": "", "license": "ISC", "dependencies": { "http-server": "^14.1.1" } }"
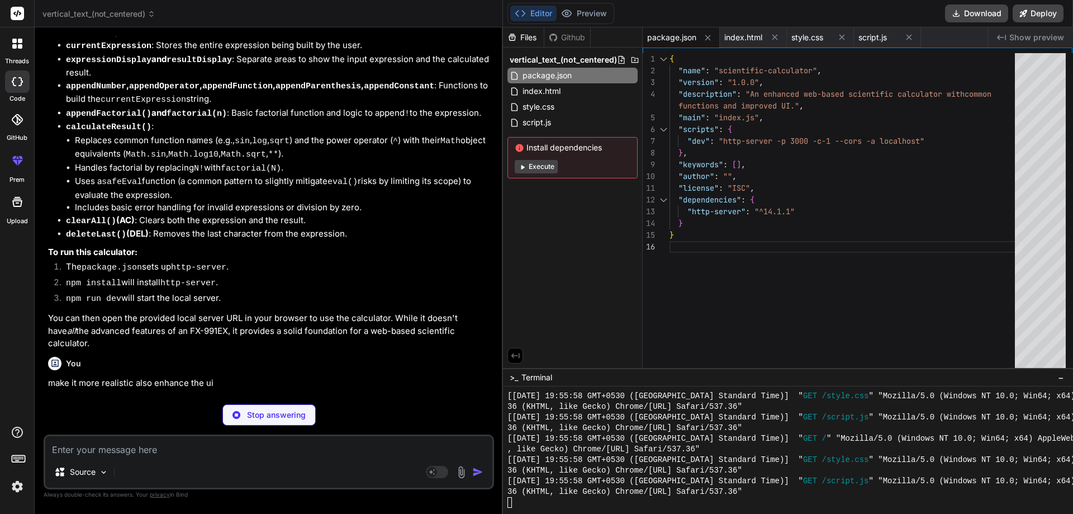
type textarea "x"
type textarea "<button class="function" onclick="appendFactorial()">x!</button> <button class=…"
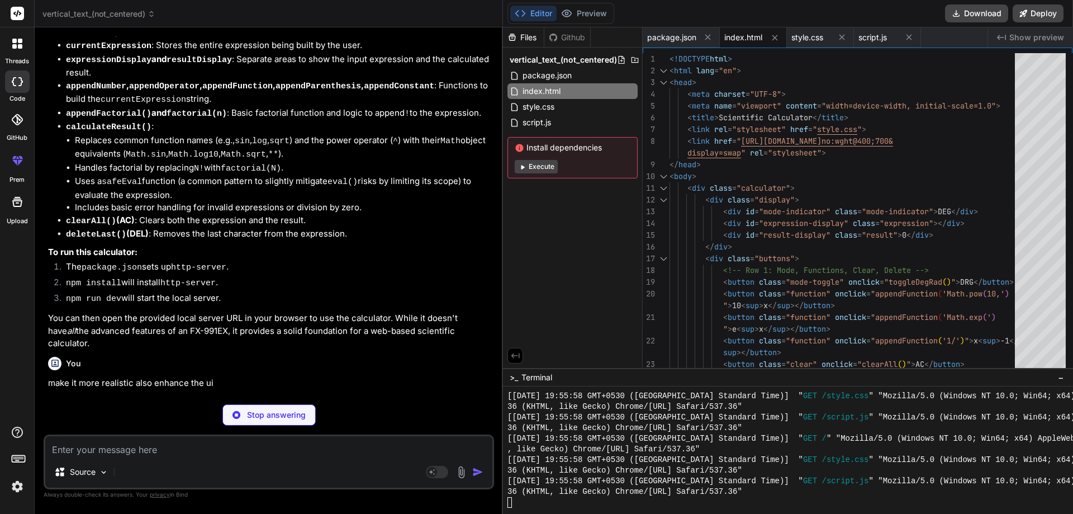
type textarea "x"
type textarea "top: -0.5em; } button sub { vertical-align: sub; top: 0.5em; }"
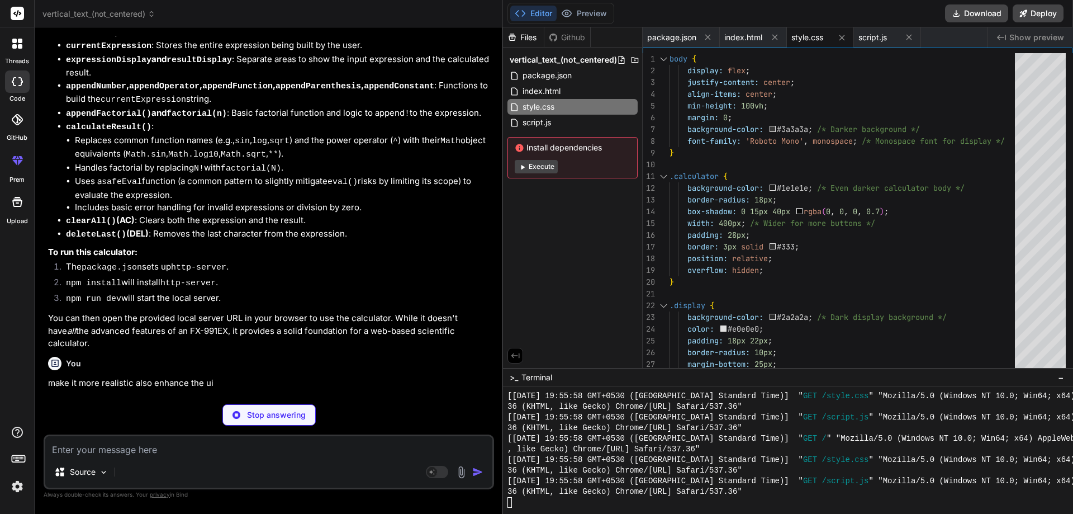
type textarea "x"
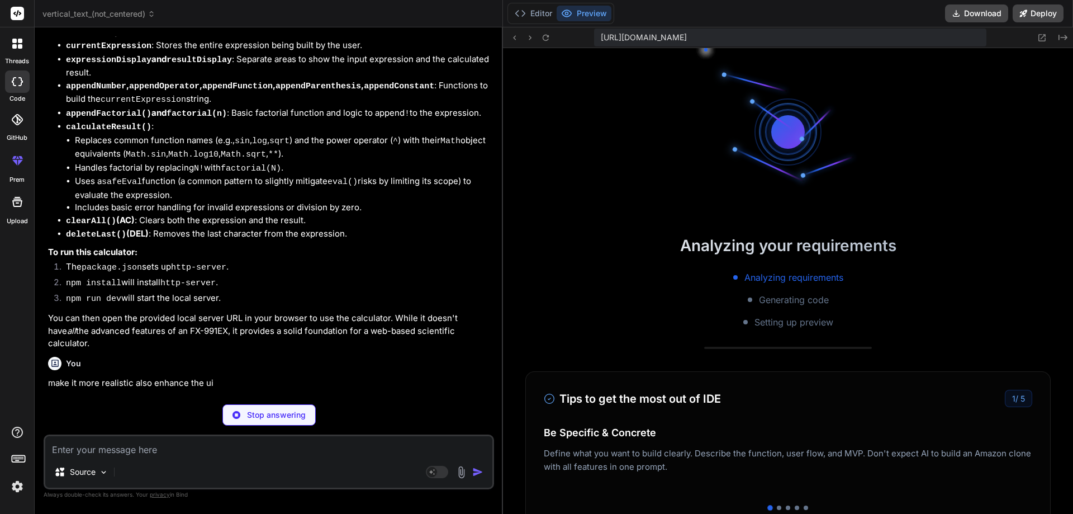
scroll to position [2771, 0]
type textarea "x"
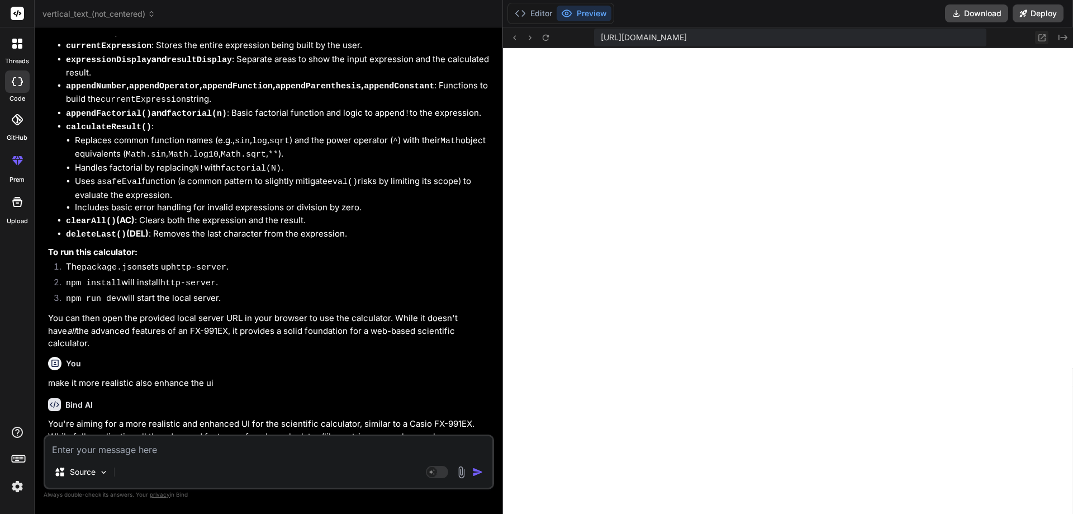
click at [1039, 39] on icon at bounding box center [1042, 38] width 10 height 10
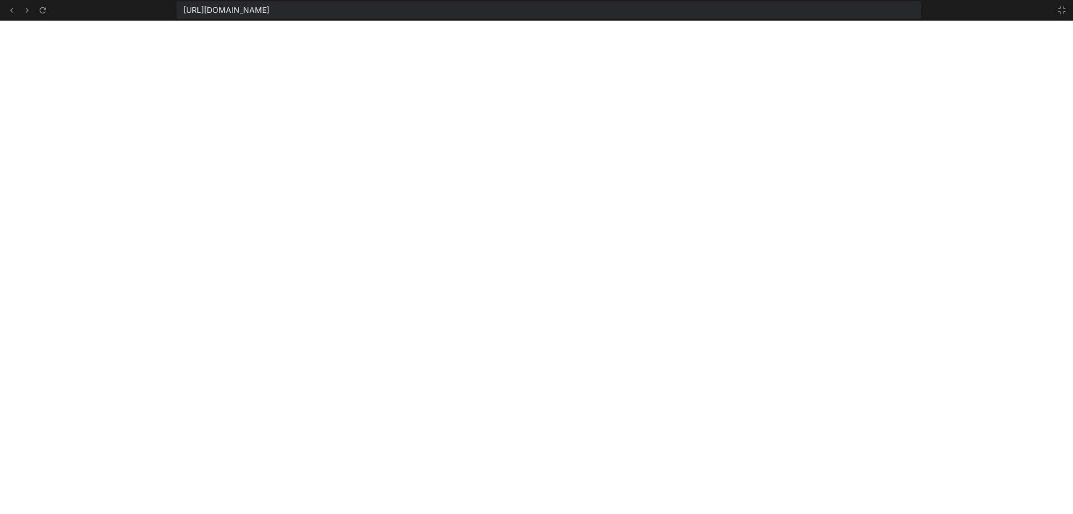
scroll to position [2835, 0]
click at [1061, 13] on icon at bounding box center [1061, 10] width 9 height 9
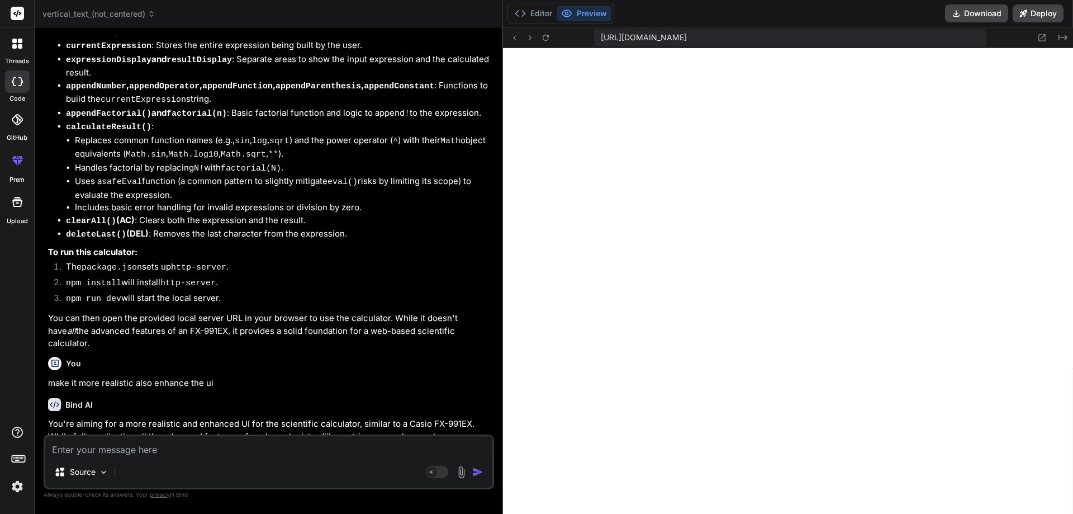
click at [529, 22] on div "Editor Preview" at bounding box center [560, 13] width 107 height 21
click at [534, 8] on button "Editor" at bounding box center [533, 14] width 46 height 16
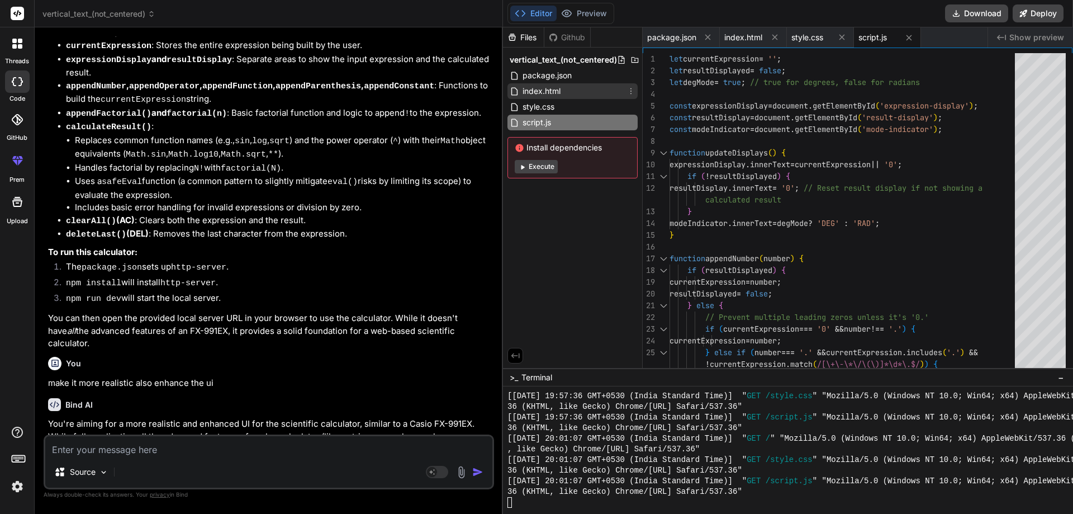
click at [547, 98] on div "index.html" at bounding box center [572, 91] width 130 height 16
type textarea "<button class="function" onclick="appendFactorial()">x!</button> <button class=…"
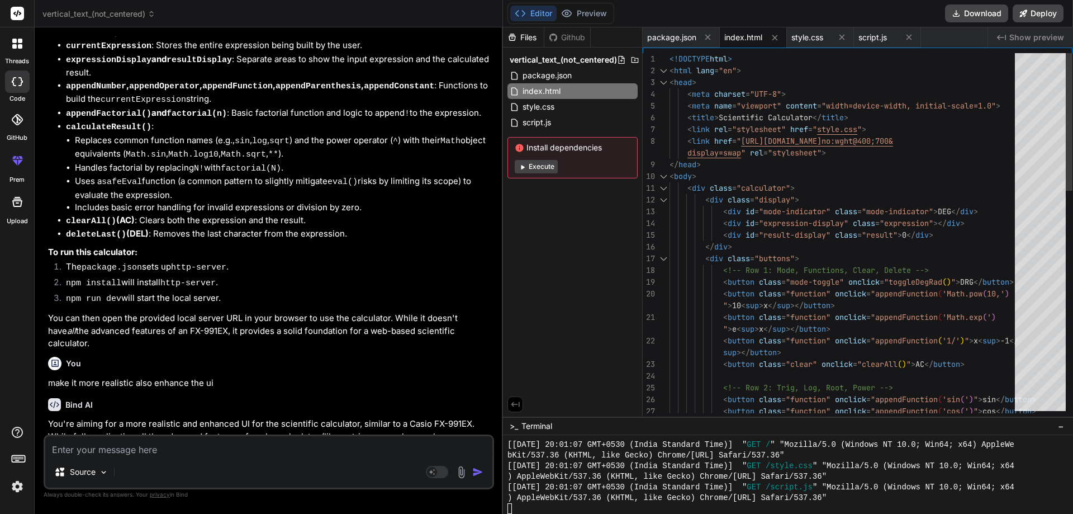
scroll to position [2941, 0]
drag, startPoint x: 657, startPoint y: 368, endPoint x: 663, endPoint y: 447, distance: 79.6
click at [522, 169] on icon at bounding box center [522, 167] width 8 height 8
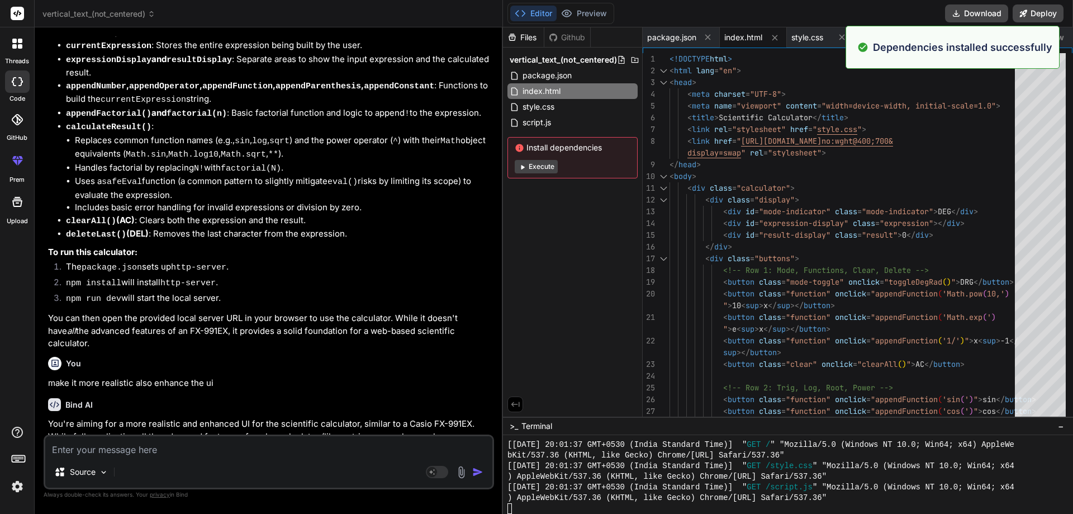
scroll to position [3440, 0]
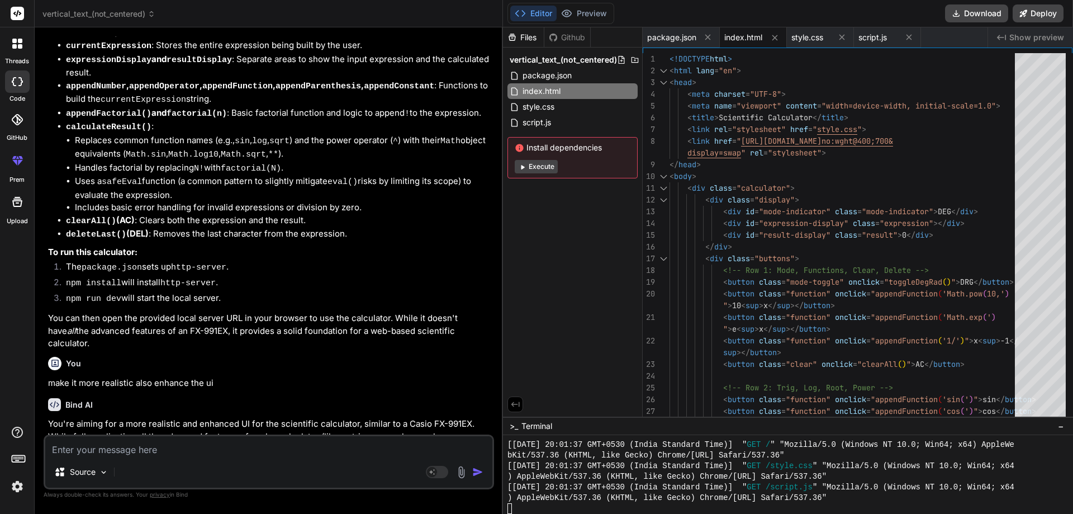
click at [528, 169] on button "Execute" at bounding box center [536, 166] width 43 height 13
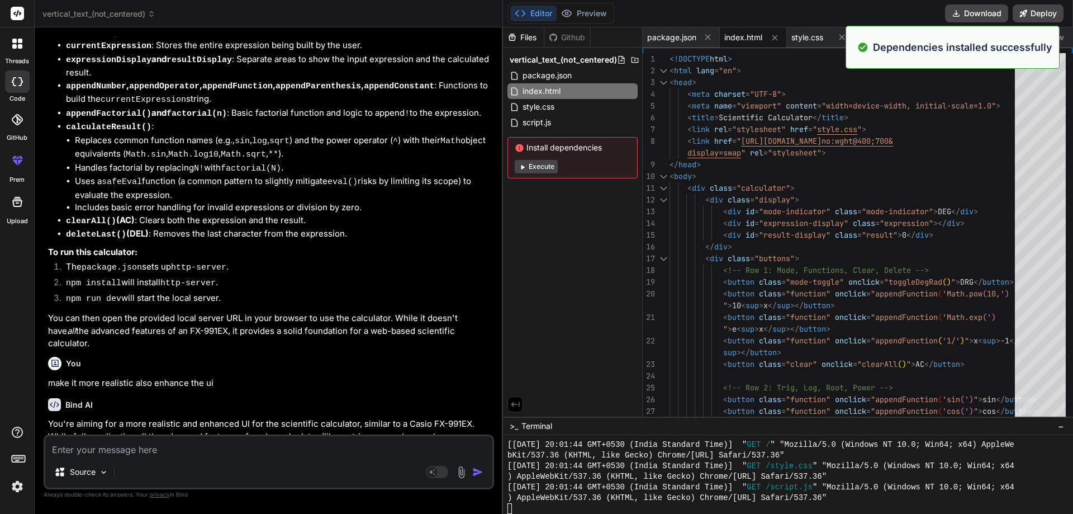
scroll to position [3939, 0]
click at [528, 169] on button "Execute" at bounding box center [536, 166] width 43 height 13
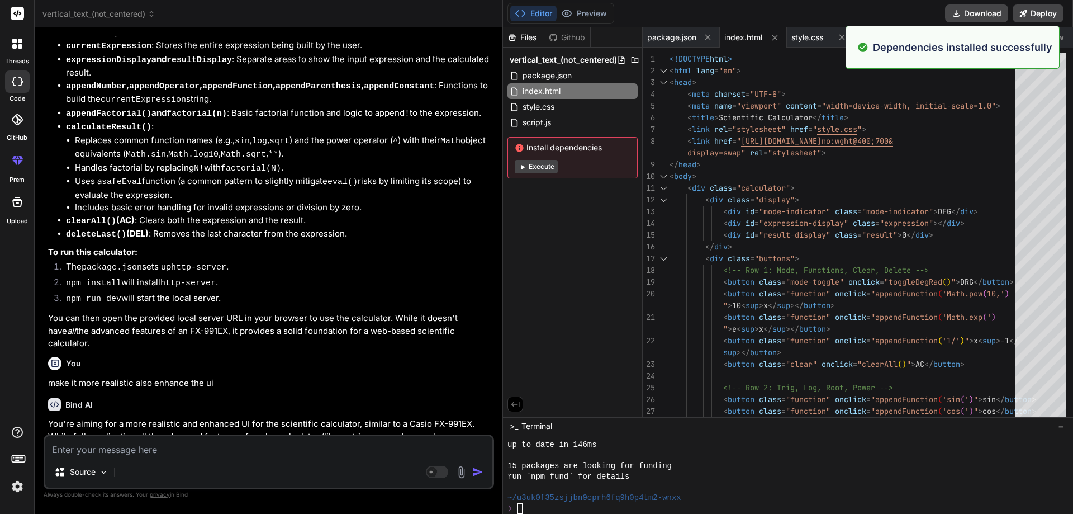
click at [549, 151] on span "Install dependencies" at bounding box center [573, 147] width 116 height 11
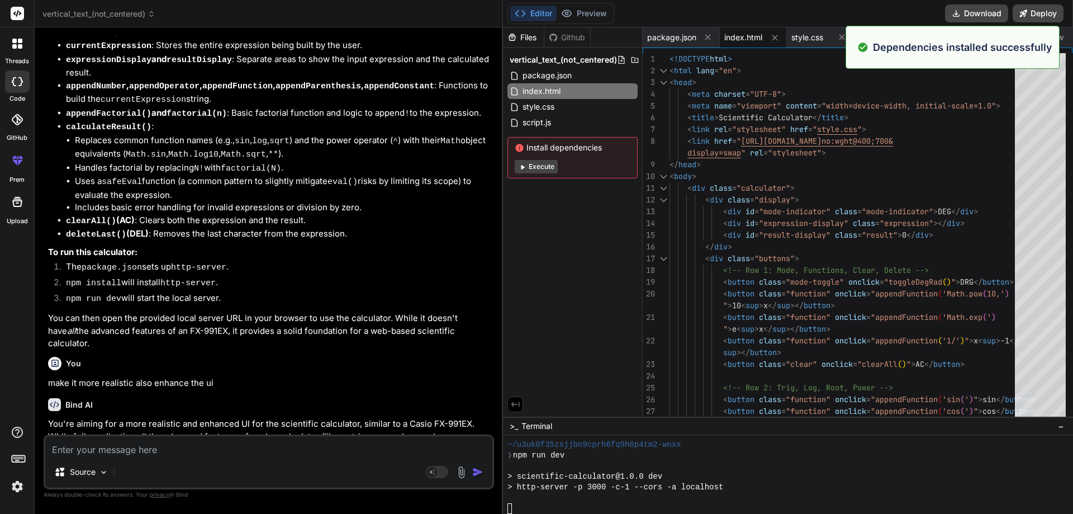
click at [551, 160] on div "Install dependencies Execute" at bounding box center [572, 157] width 130 height 41
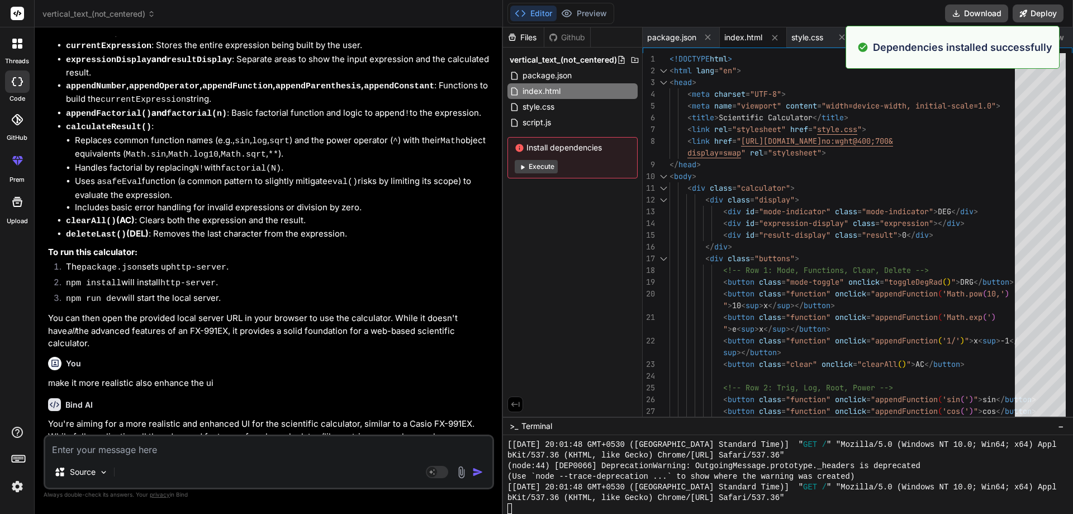
scroll to position [4502, 0]
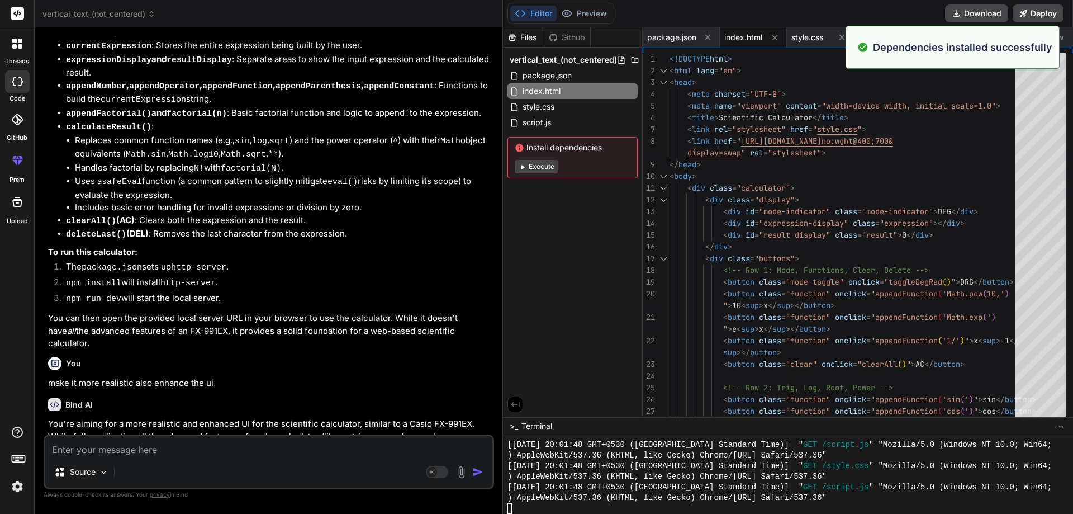
click at [547, 167] on button "Execute" at bounding box center [536, 166] width 43 height 13
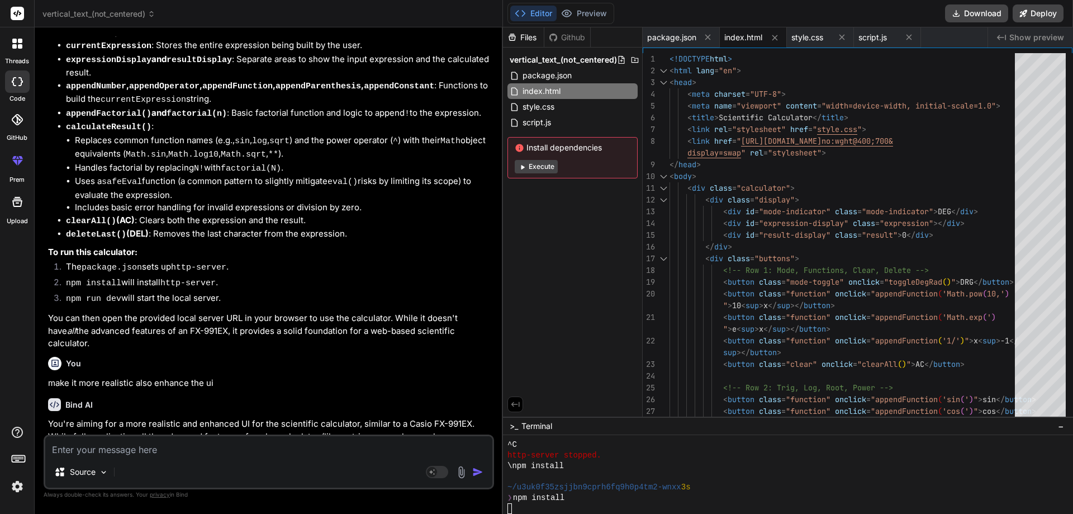
scroll to position [4651, 0]
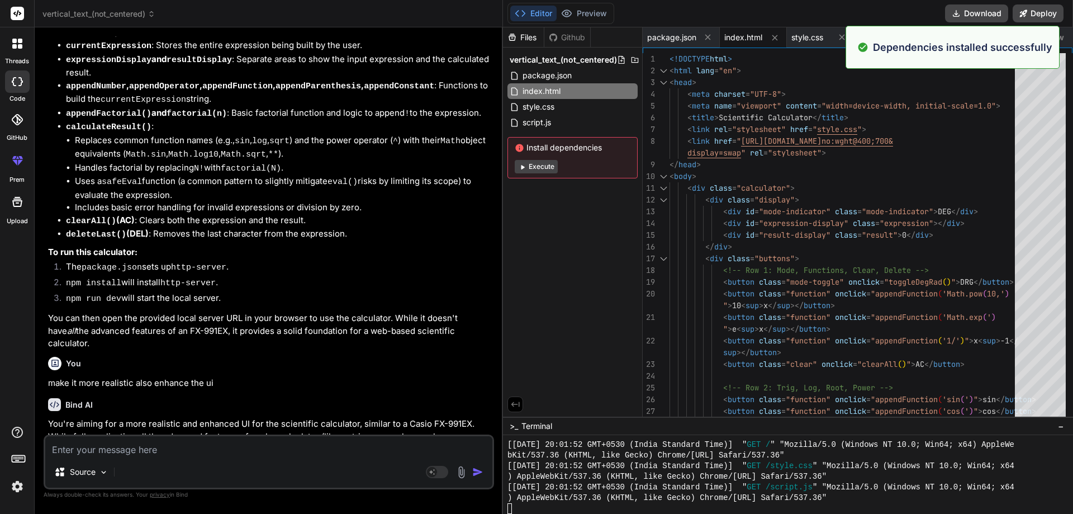
click at [547, 167] on button "Execute" at bounding box center [536, 166] width 43 height 13
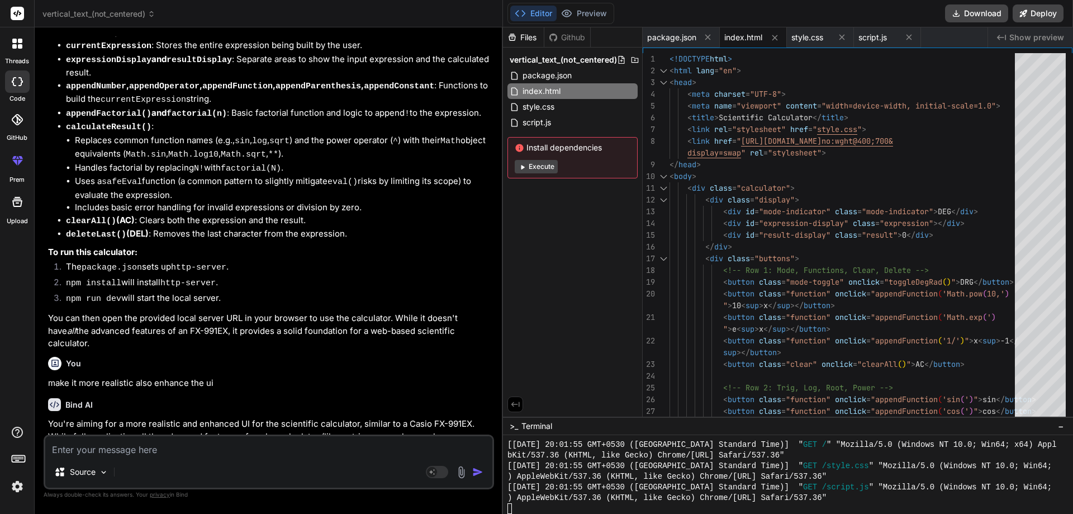
scroll to position [5628, 0]
click at [573, 207] on div "Files Github vertical_text_(not_centered) package.json index.html style.css scr…" at bounding box center [573, 221] width 140 height 389
click at [572, 18] on icon at bounding box center [566, 13] width 11 height 11
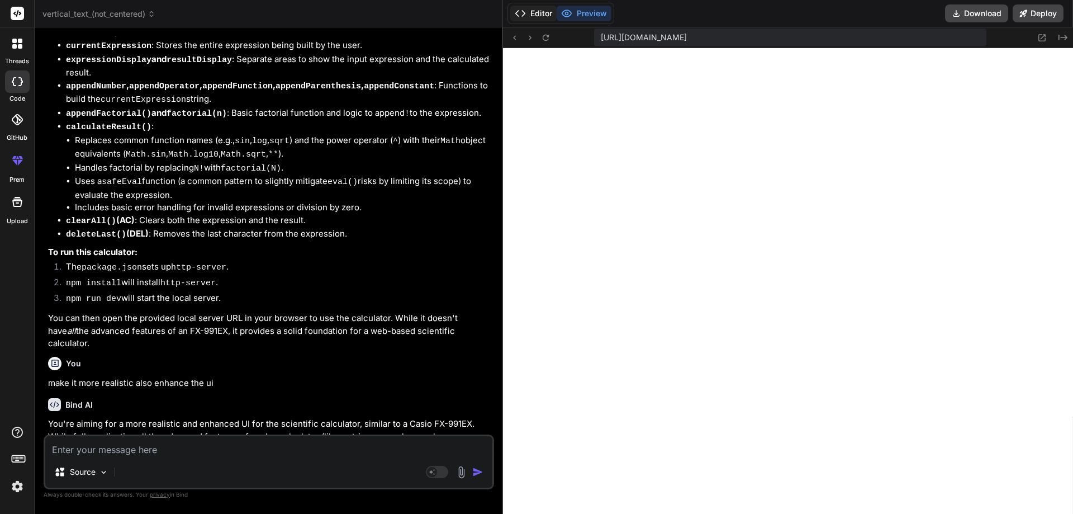
click at [532, 18] on button "Editor" at bounding box center [533, 14] width 46 height 16
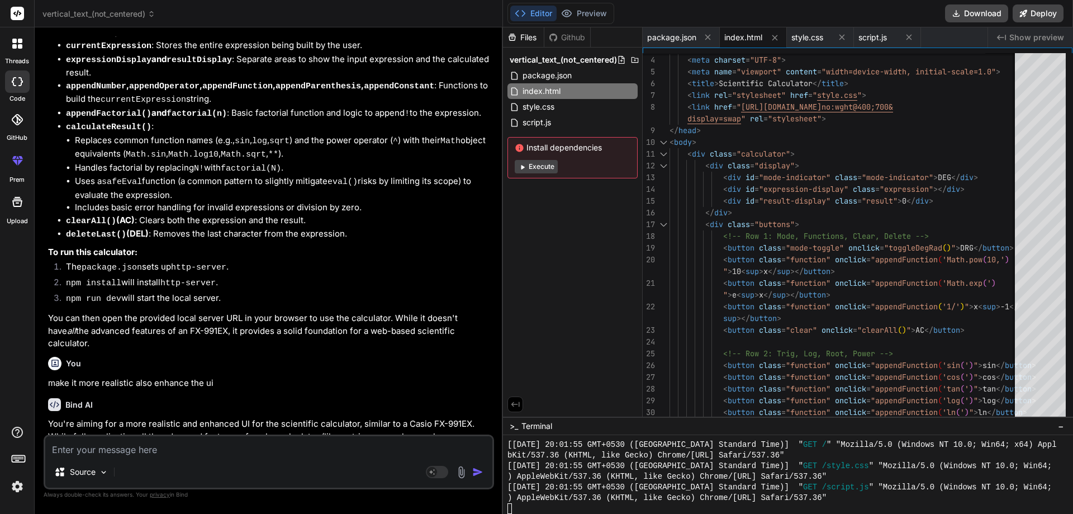
click at [966, 27] on div "Editor Preview Download Deploy" at bounding box center [788, 13] width 570 height 27
click at [968, 21] on button "Download" at bounding box center [976, 13] width 63 height 18
type textarea "x"
click at [617, 227] on div "Files Github vertical_text_(not_centered) package.json index.html style.css scr…" at bounding box center [573, 221] width 140 height 389
